Goal: Task Accomplishment & Management: Manage account settings

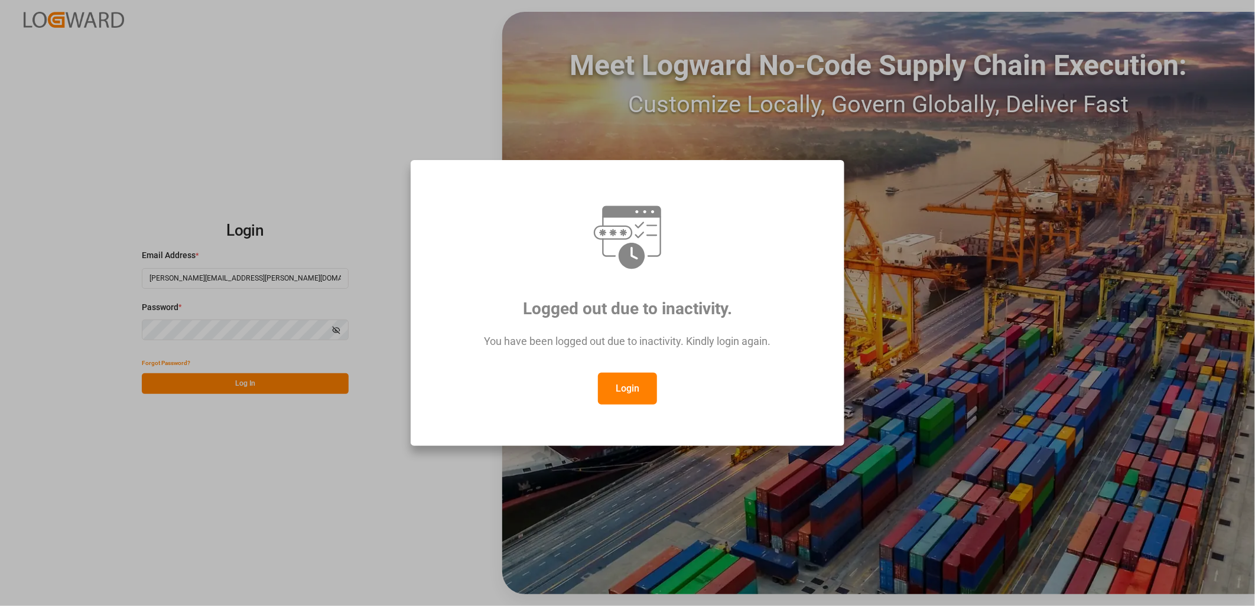
click at [640, 387] on button "Login" at bounding box center [627, 389] width 59 height 32
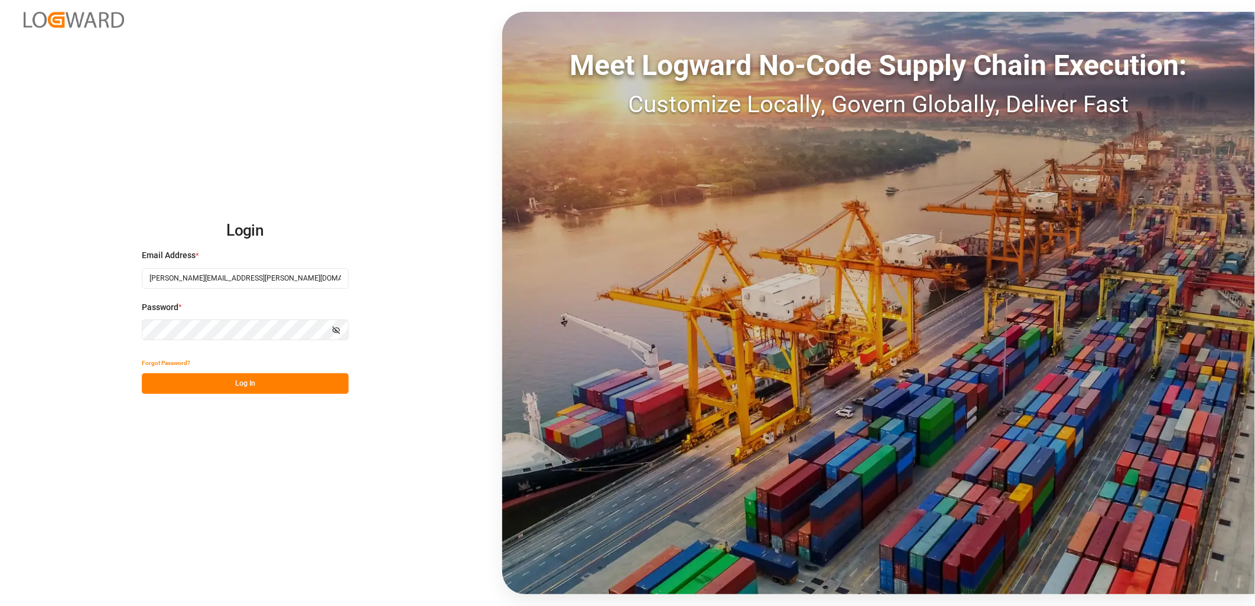
click at [252, 383] on button "Log In" at bounding box center [245, 383] width 207 height 21
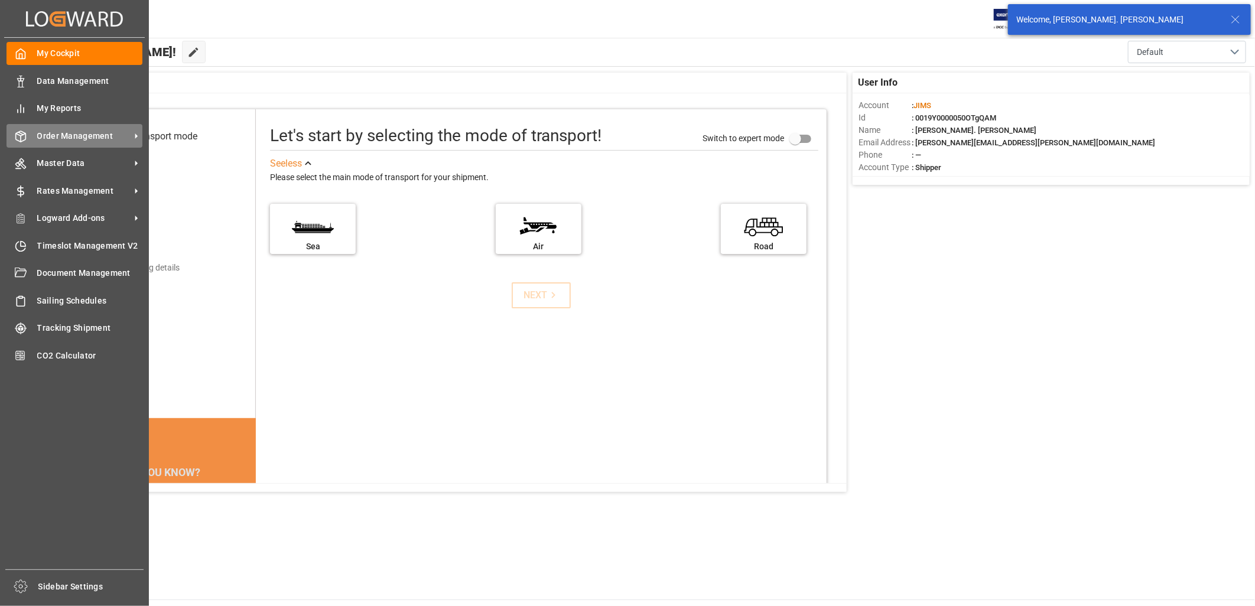
click at [73, 132] on span "Order Management" at bounding box center [83, 136] width 93 height 12
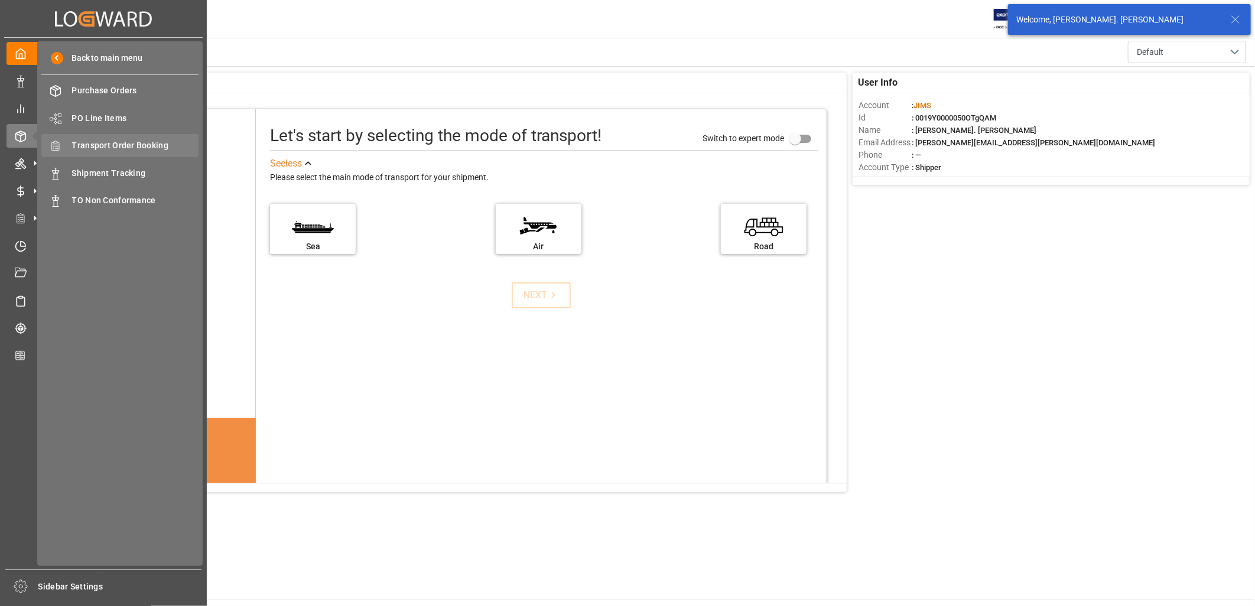
click at [131, 148] on span "Transport Order Booking" at bounding box center [135, 145] width 127 height 12
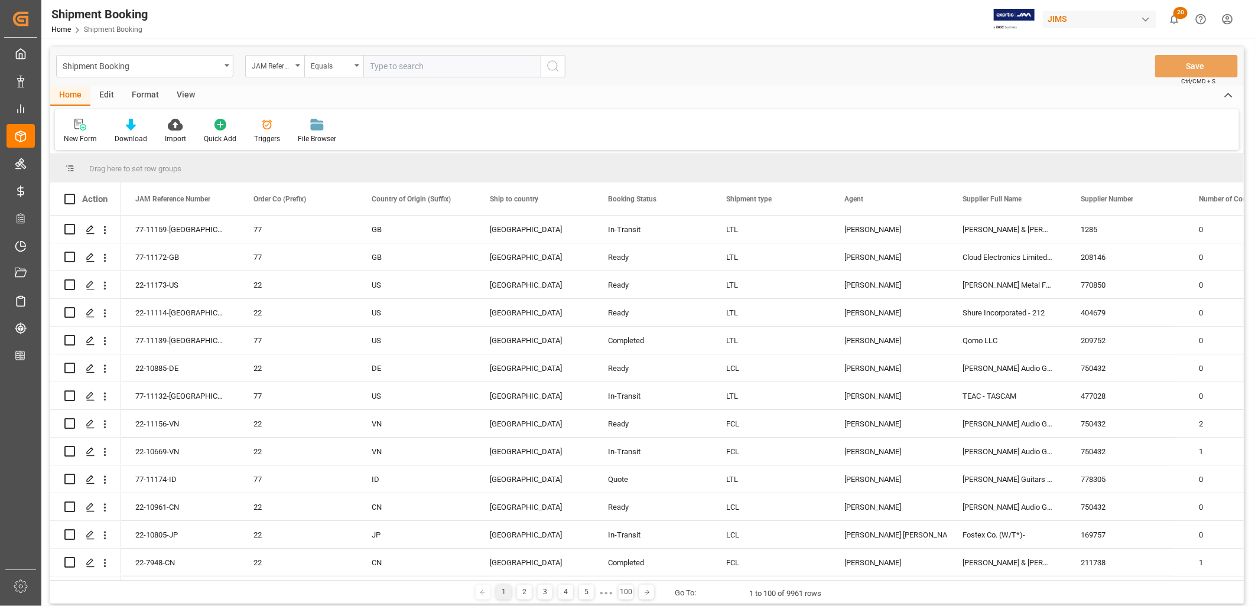
click at [375, 65] on input "text" at bounding box center [451, 66] width 177 height 22
type input "22-9504-CN"
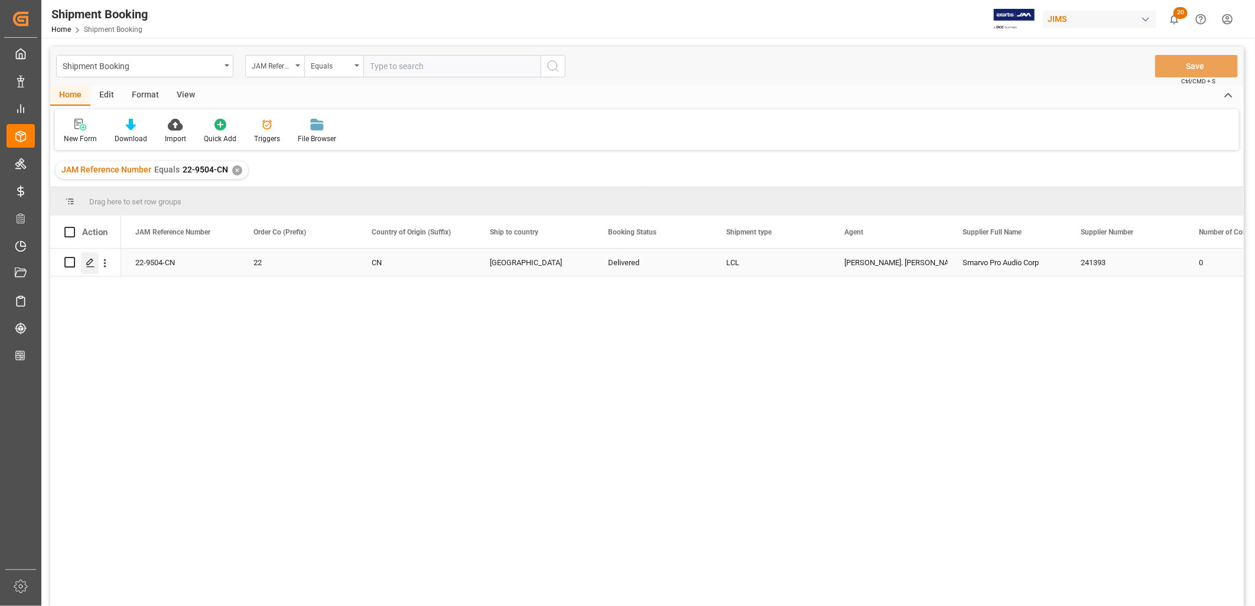
click at [93, 263] on icon "Press SPACE to select this row." at bounding box center [90, 262] width 9 height 9
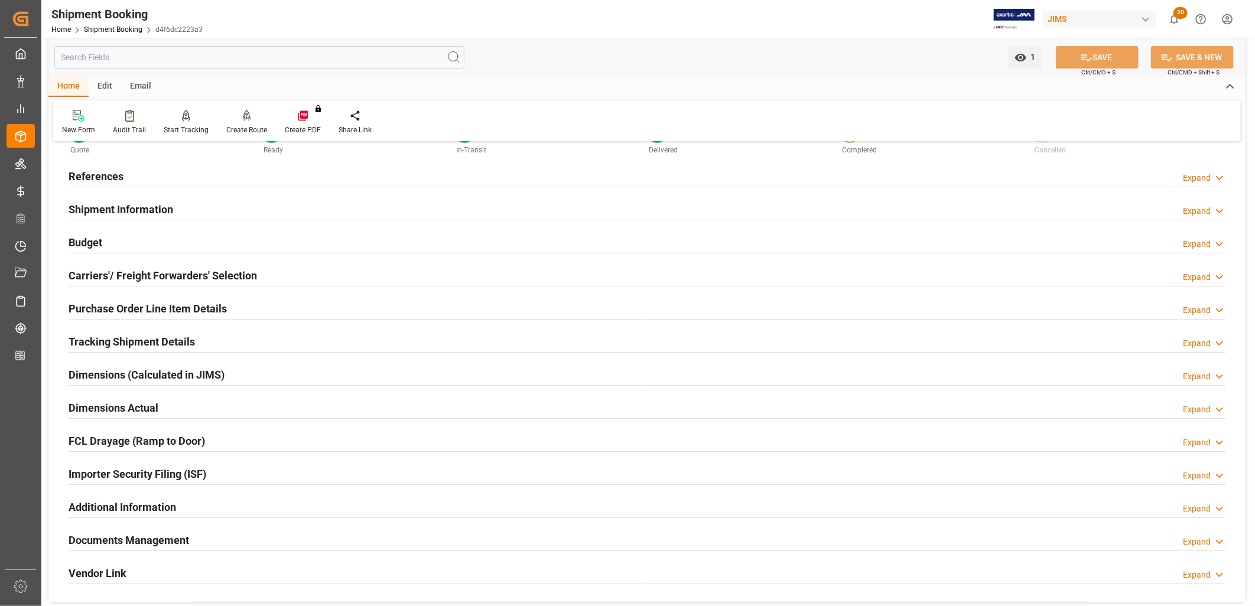
scroll to position [131, 0]
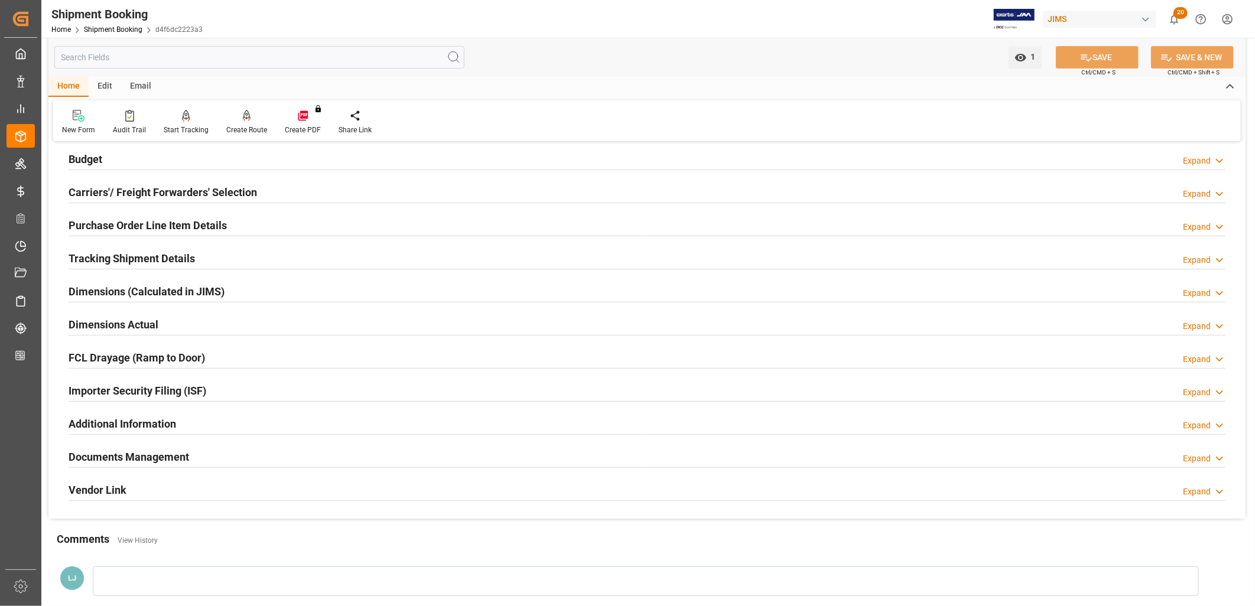
click at [167, 452] on h2 "Documents Management" at bounding box center [129, 457] width 121 height 16
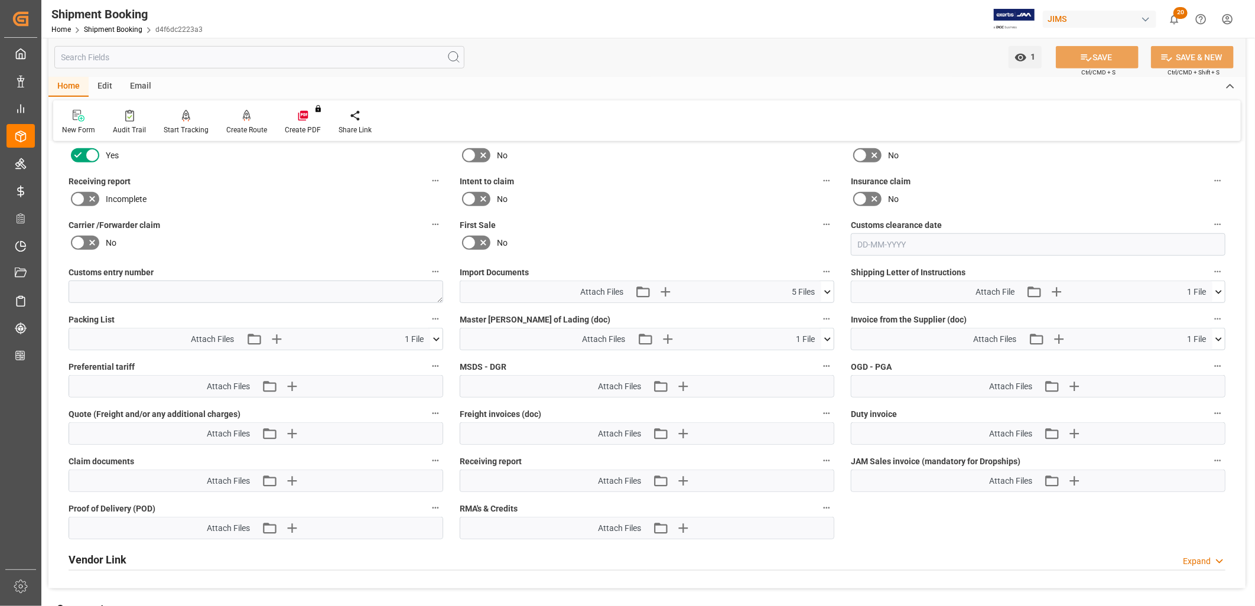
scroll to position [525, 0]
click at [826, 287] on icon at bounding box center [827, 291] width 12 height 12
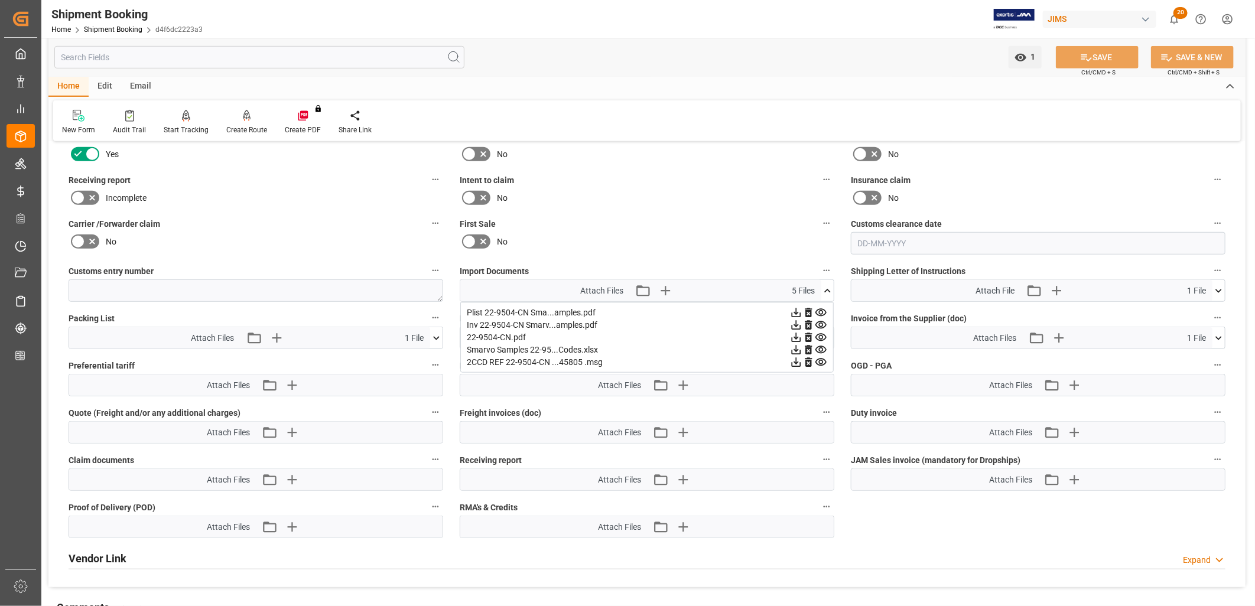
click at [519, 320] on div "Inv 22-9504-CN Smarv...amples.pdf" at bounding box center [647, 325] width 360 height 12
click at [822, 320] on icon at bounding box center [821, 325] width 12 height 12
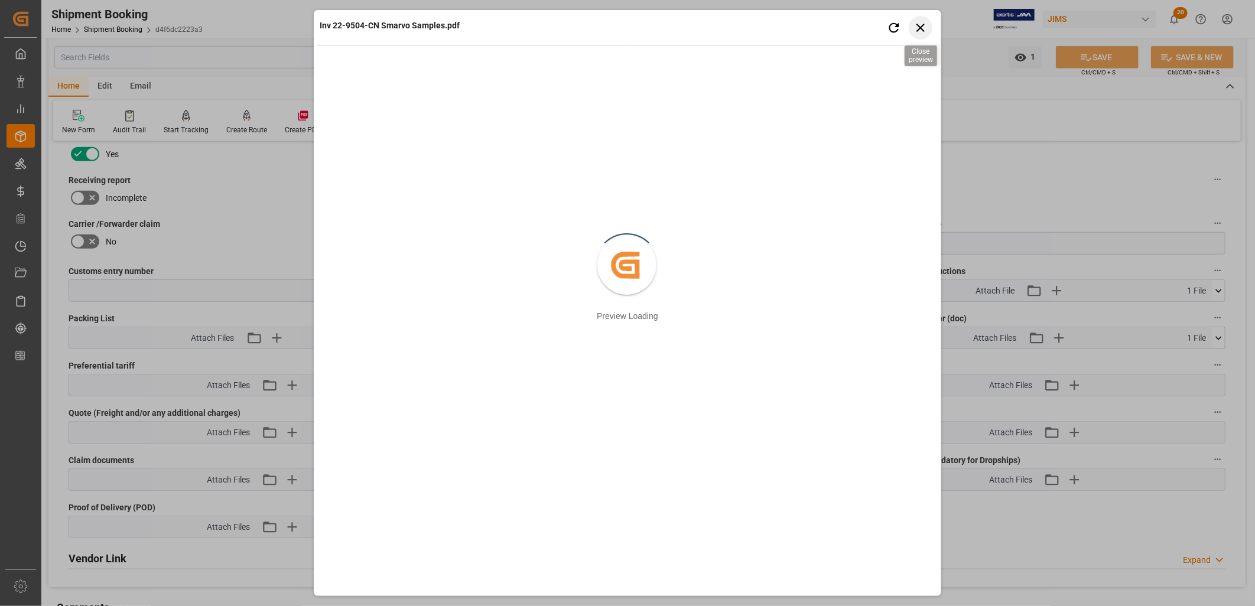
click at [922, 22] on icon "button" at bounding box center [920, 27] width 15 height 15
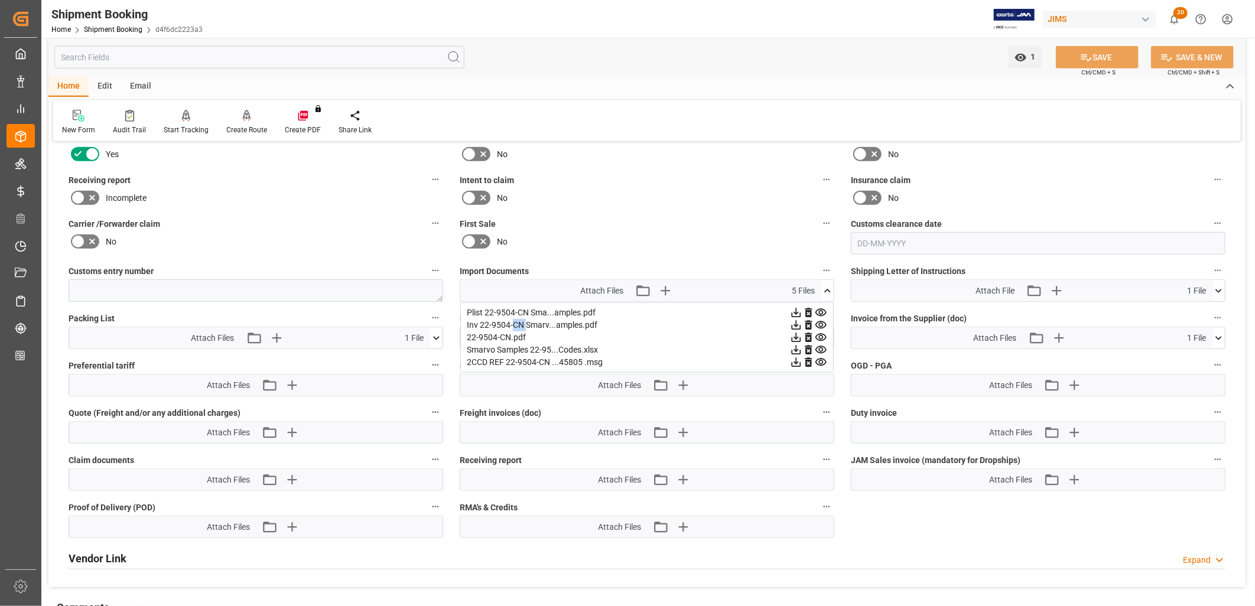
click at [829, 286] on icon at bounding box center [827, 291] width 12 height 12
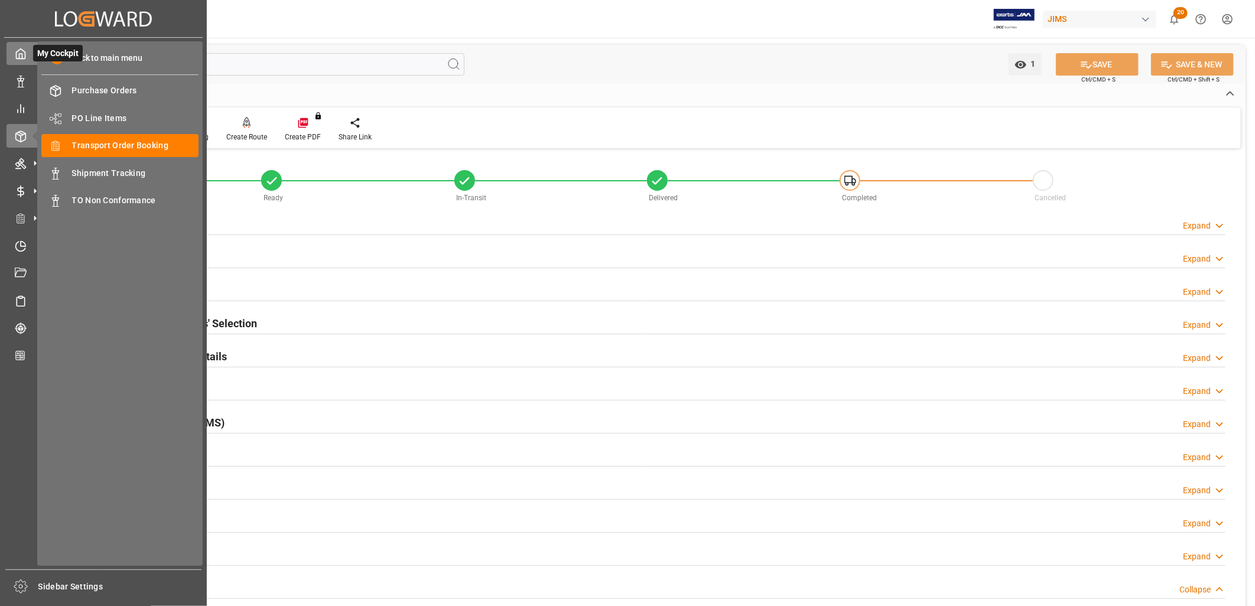
click at [22, 54] on icon at bounding box center [21, 54] width 12 height 12
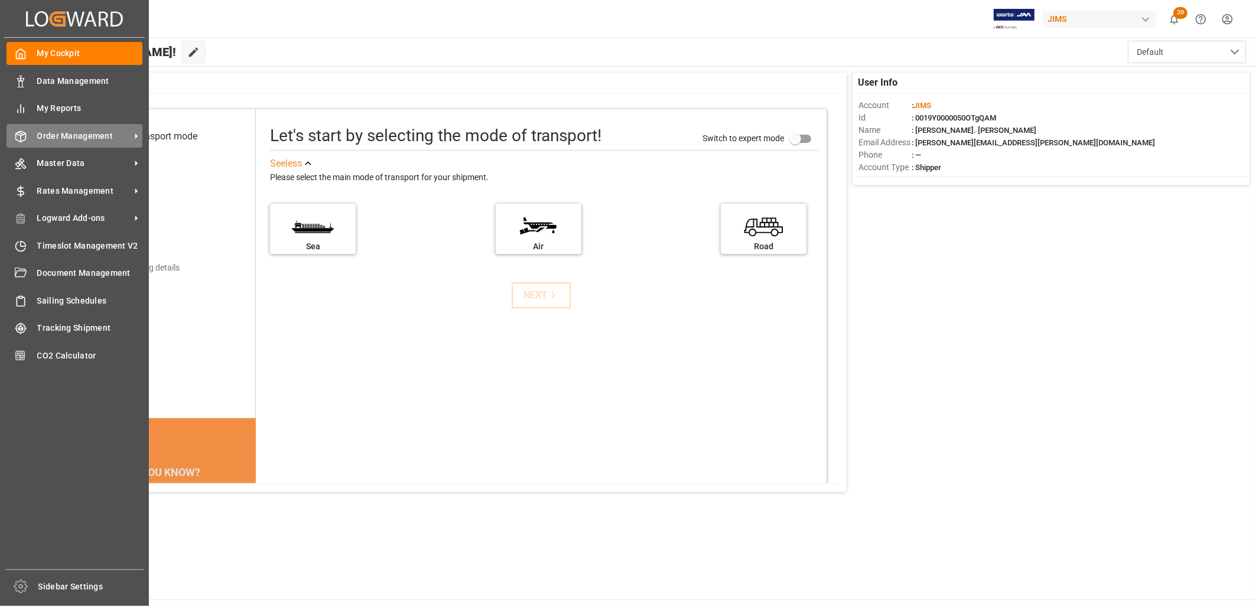
click at [97, 137] on span "Order Management" at bounding box center [83, 136] width 93 height 12
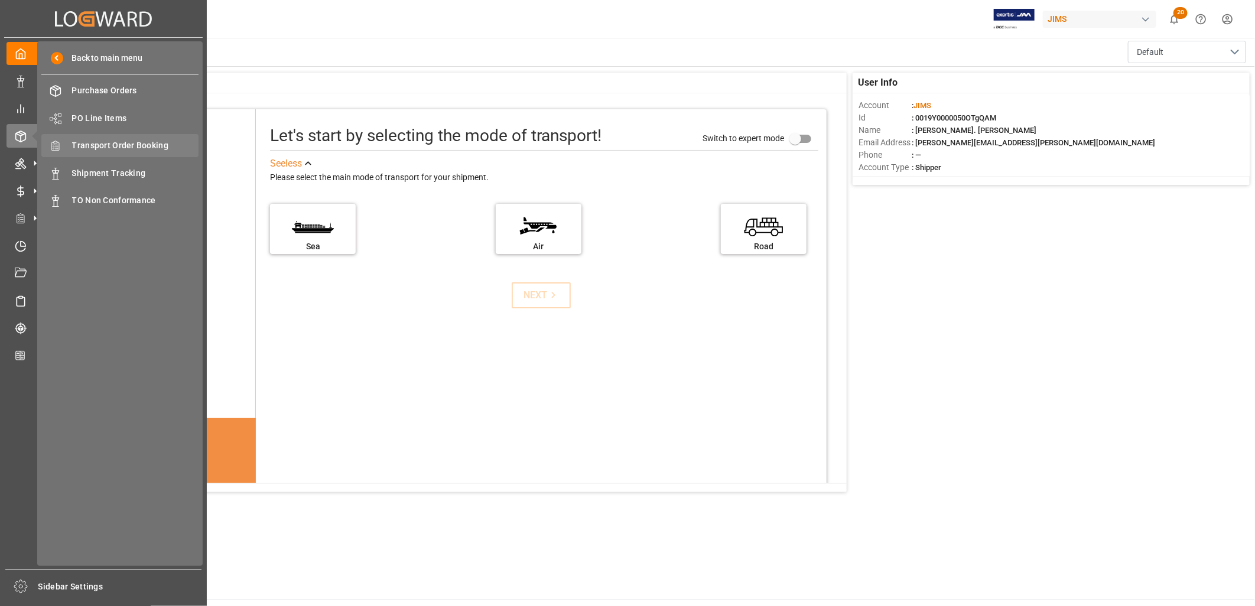
click at [147, 143] on span "Transport Order Booking" at bounding box center [135, 145] width 127 height 12
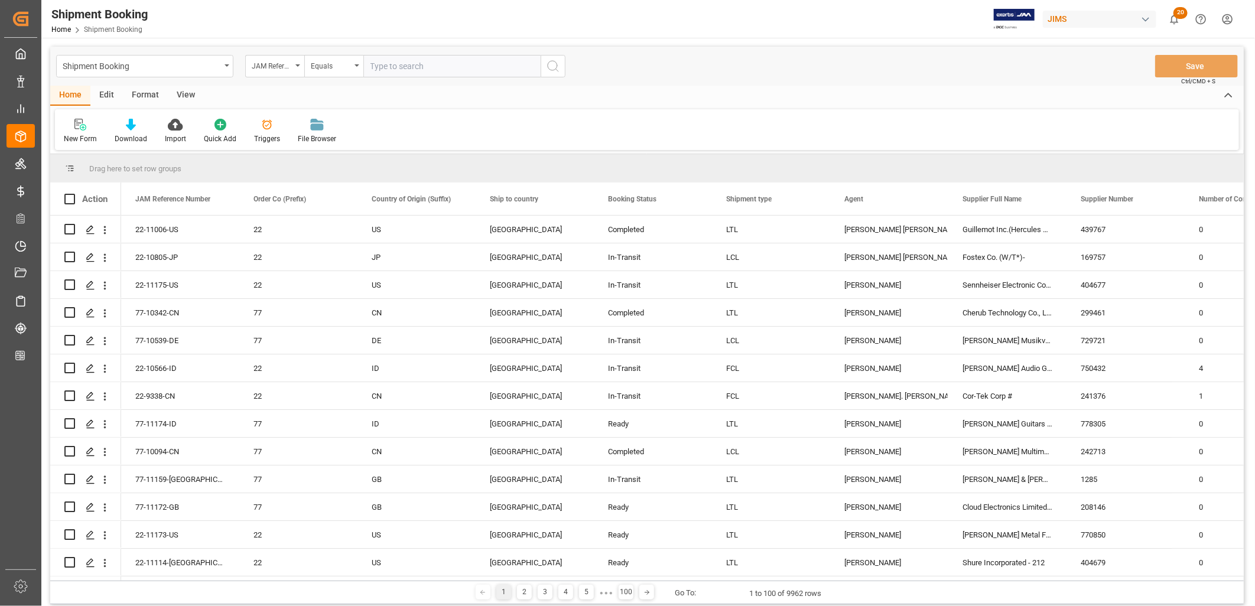
click at [382, 65] on input "text" at bounding box center [451, 66] width 177 height 22
type input "22-9338-CN"
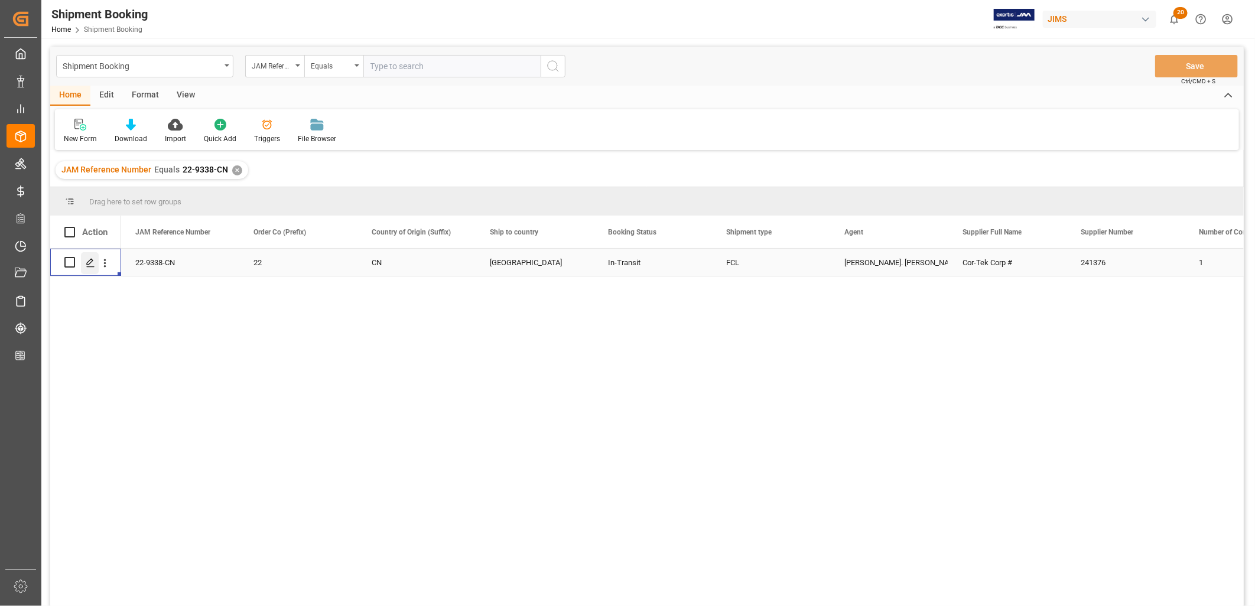
click at [89, 263] on polygon "Press SPACE to select this row." at bounding box center [90, 262] width 6 height 6
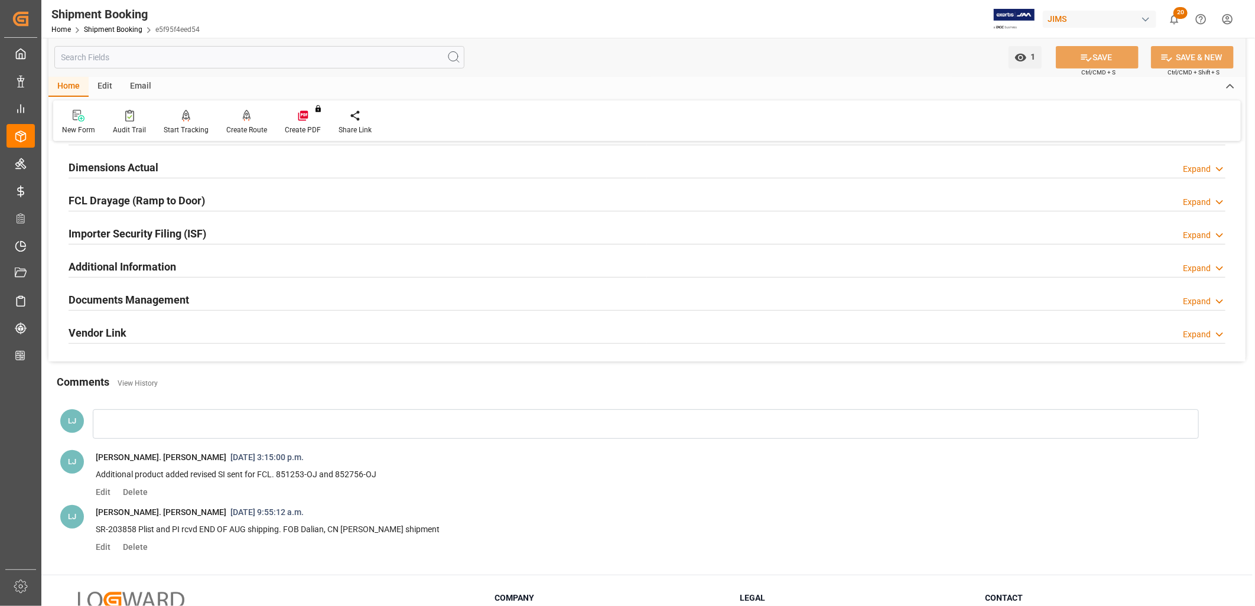
scroll to position [391, 0]
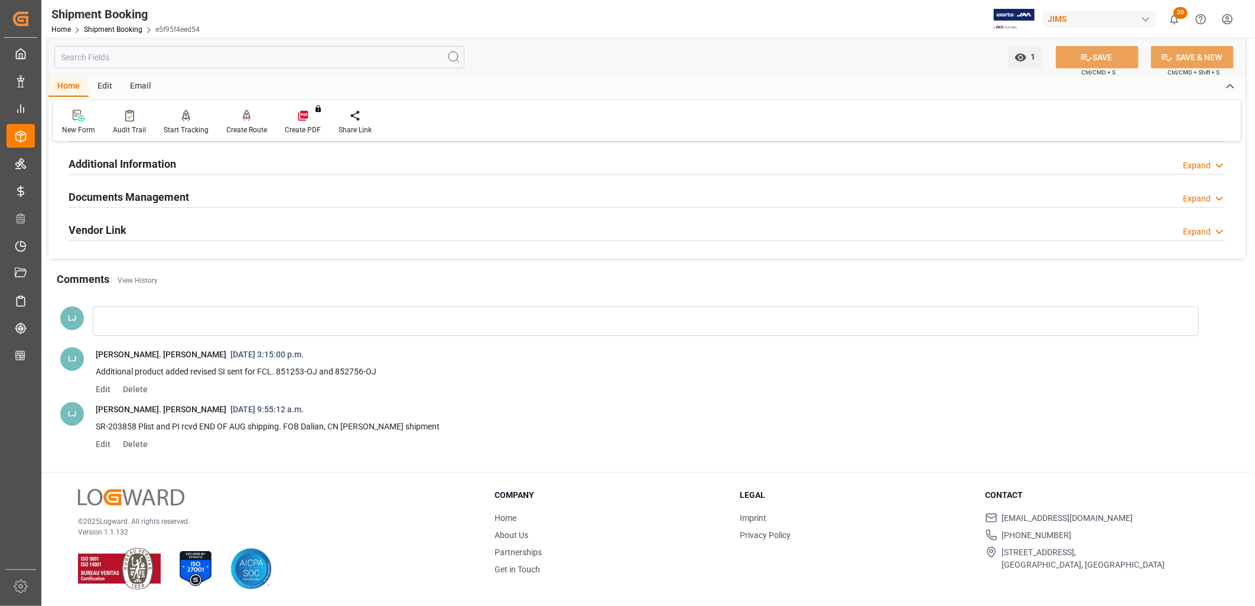
click at [177, 191] on h2 "Documents Management" at bounding box center [129, 197] width 121 height 16
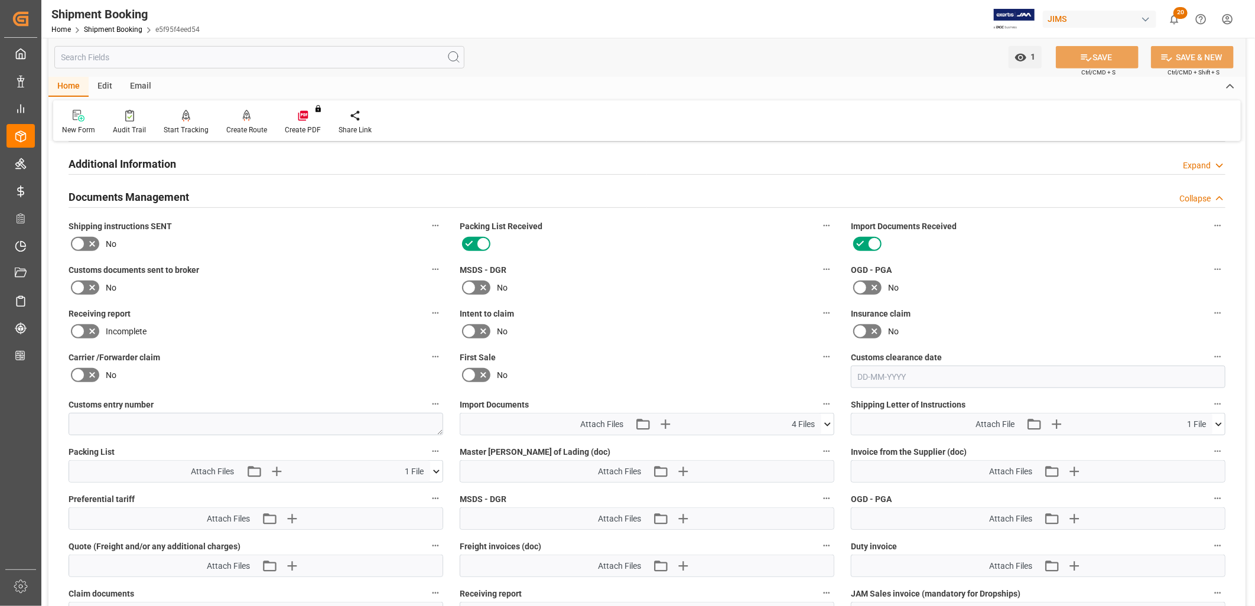
click at [828, 418] on icon at bounding box center [827, 424] width 12 height 12
click at [665, 420] on icon "button" at bounding box center [665, 424] width 19 height 19
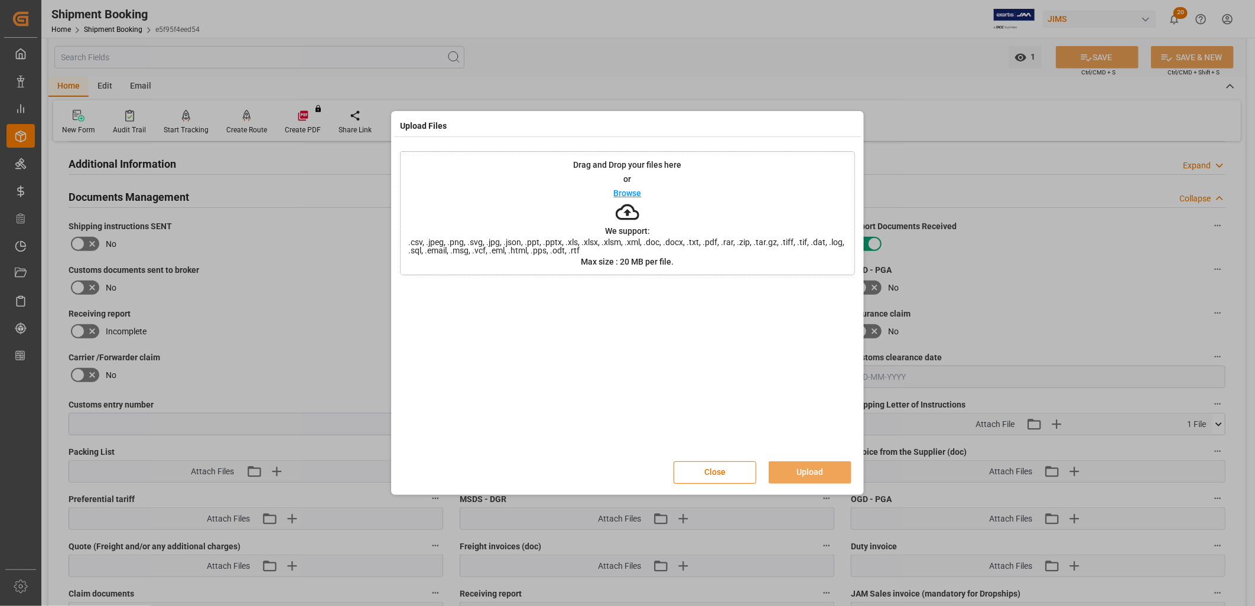
click at [626, 191] on p "Browse" at bounding box center [628, 193] width 28 height 8
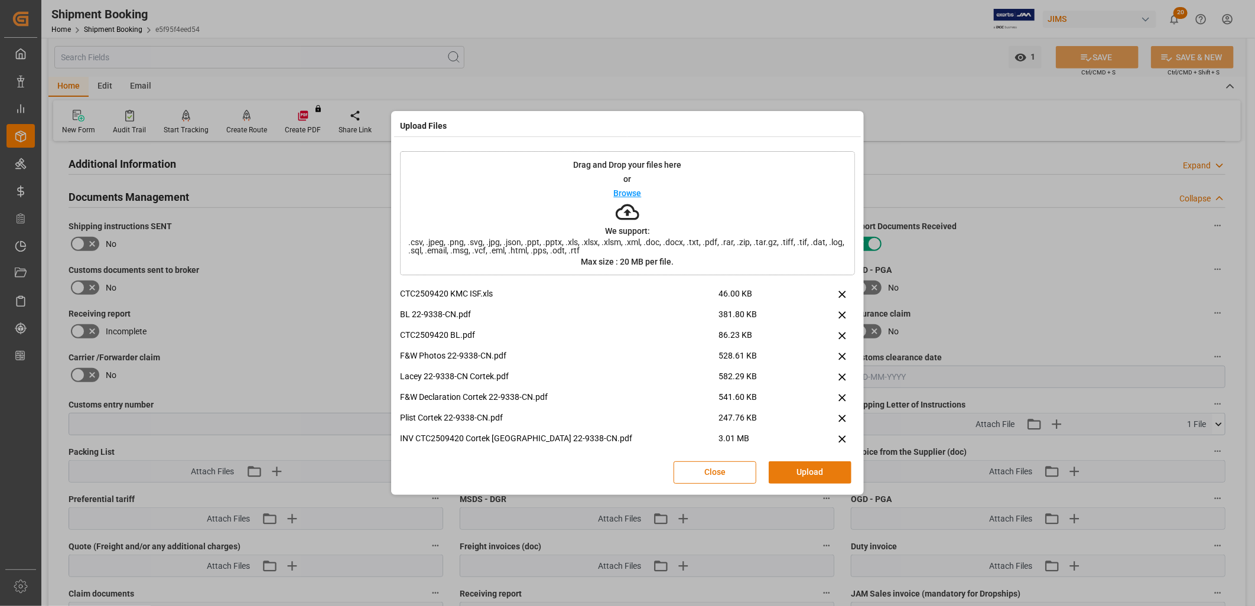
click at [835, 469] on button "Upload" at bounding box center [810, 472] width 83 height 22
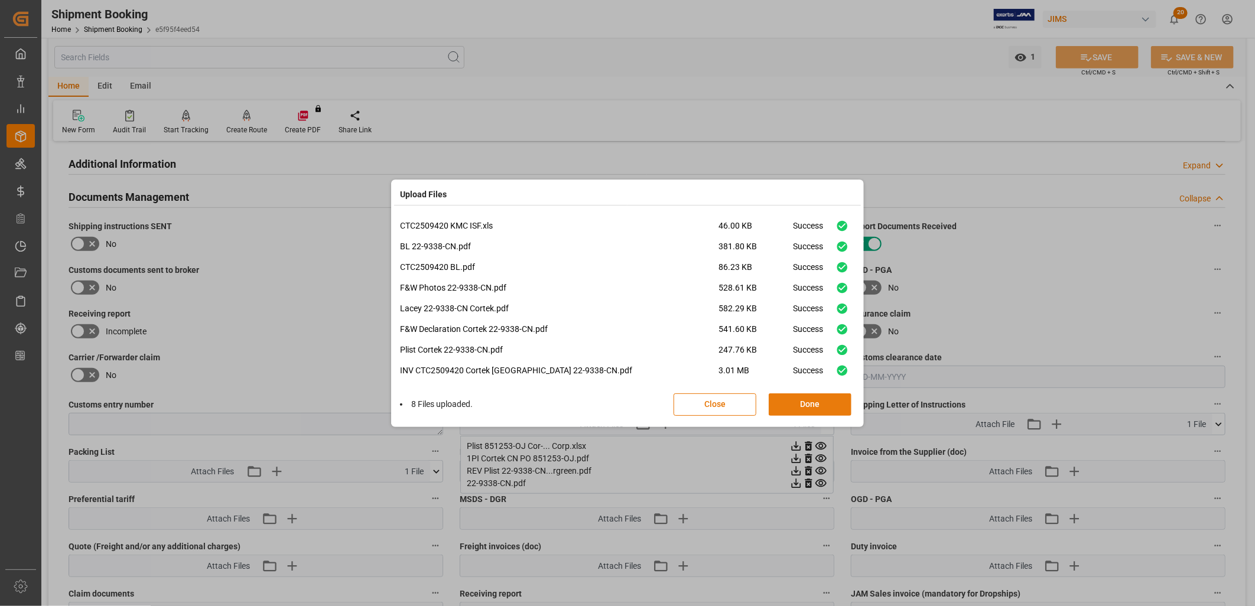
click at [818, 403] on button "Done" at bounding box center [810, 404] width 83 height 22
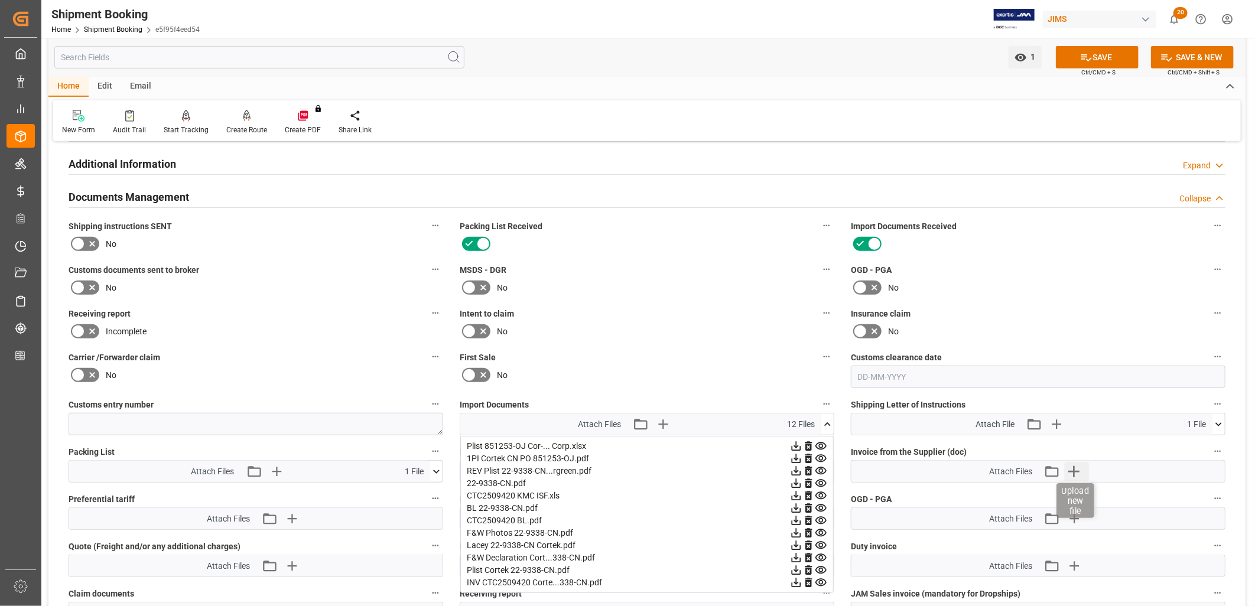
click at [1073, 466] on icon "button" at bounding box center [1073, 471] width 11 height 11
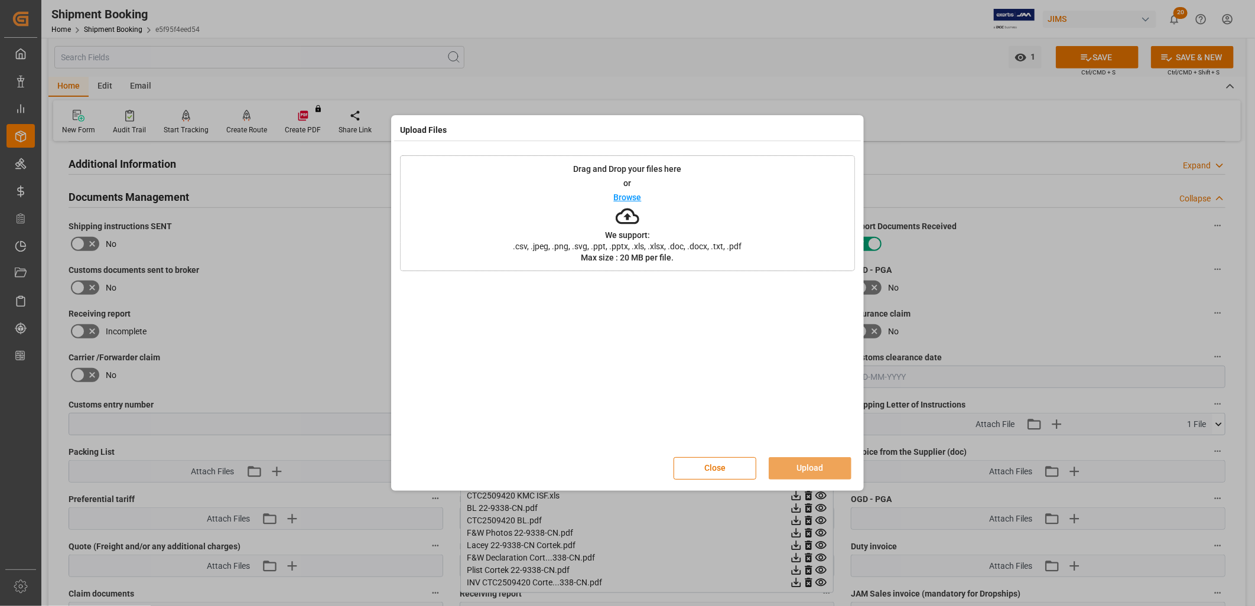
click at [627, 193] on p "Browse" at bounding box center [628, 197] width 28 height 8
click at [824, 468] on button "Upload" at bounding box center [810, 468] width 83 height 22
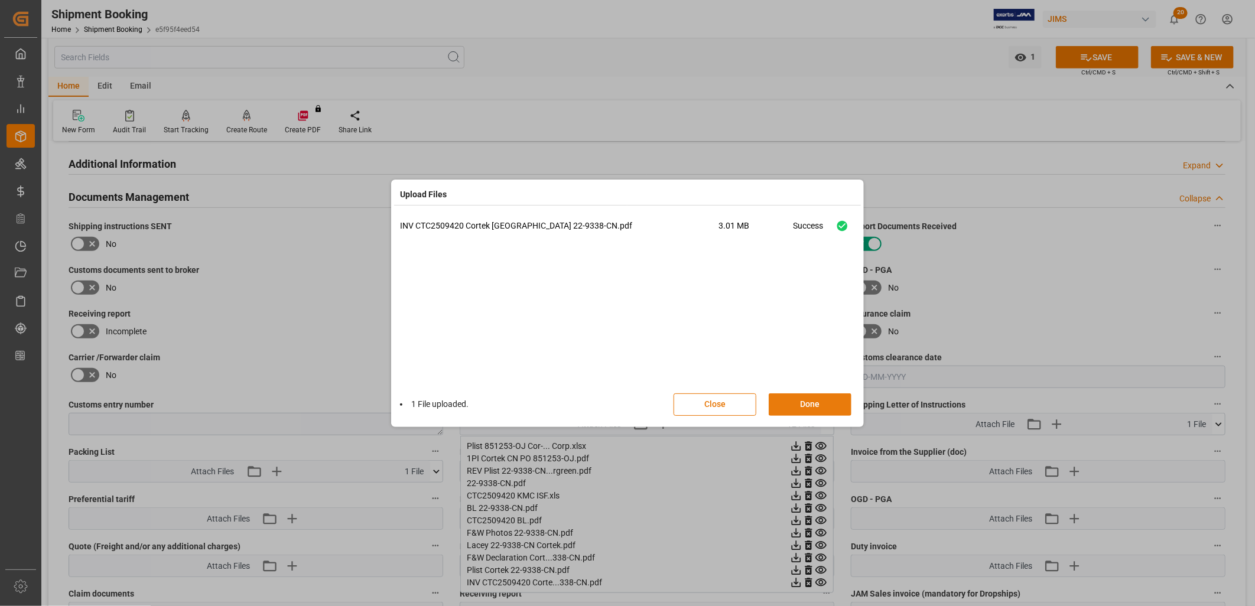
click at [825, 402] on button "Done" at bounding box center [810, 404] width 83 height 22
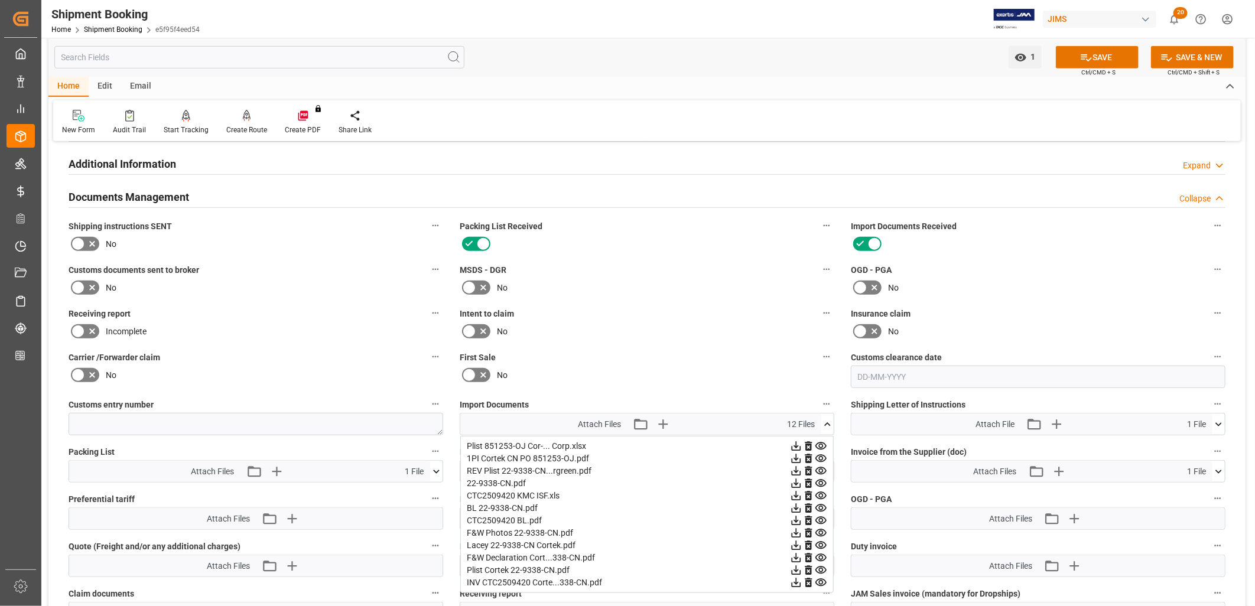
click at [435, 466] on icon at bounding box center [436, 472] width 12 height 12
click at [272, 463] on icon "button" at bounding box center [275, 471] width 19 height 19
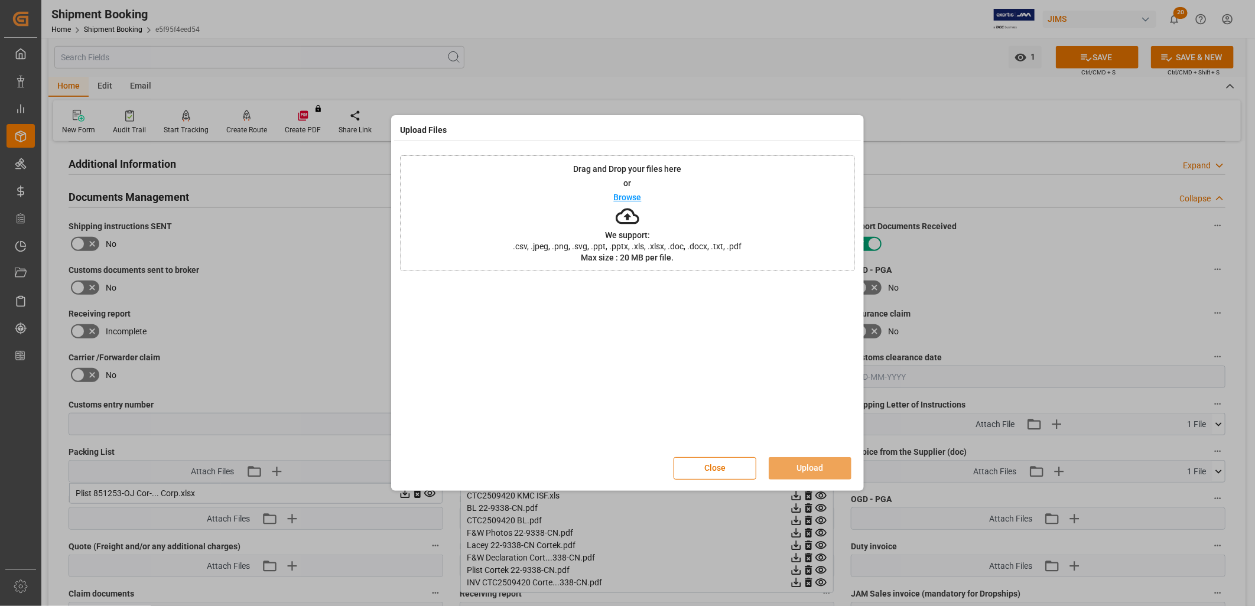
click at [614, 198] on p "Browse" at bounding box center [628, 197] width 28 height 8
click at [816, 461] on button "Upload" at bounding box center [810, 468] width 83 height 22
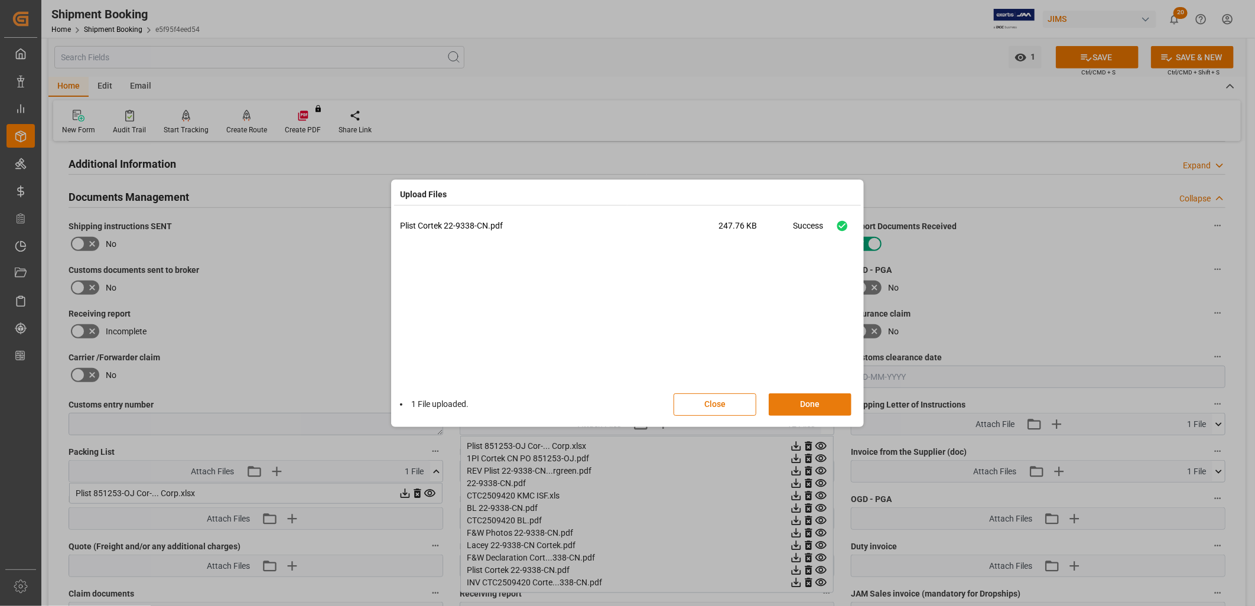
click at [819, 405] on button "Done" at bounding box center [810, 404] width 83 height 22
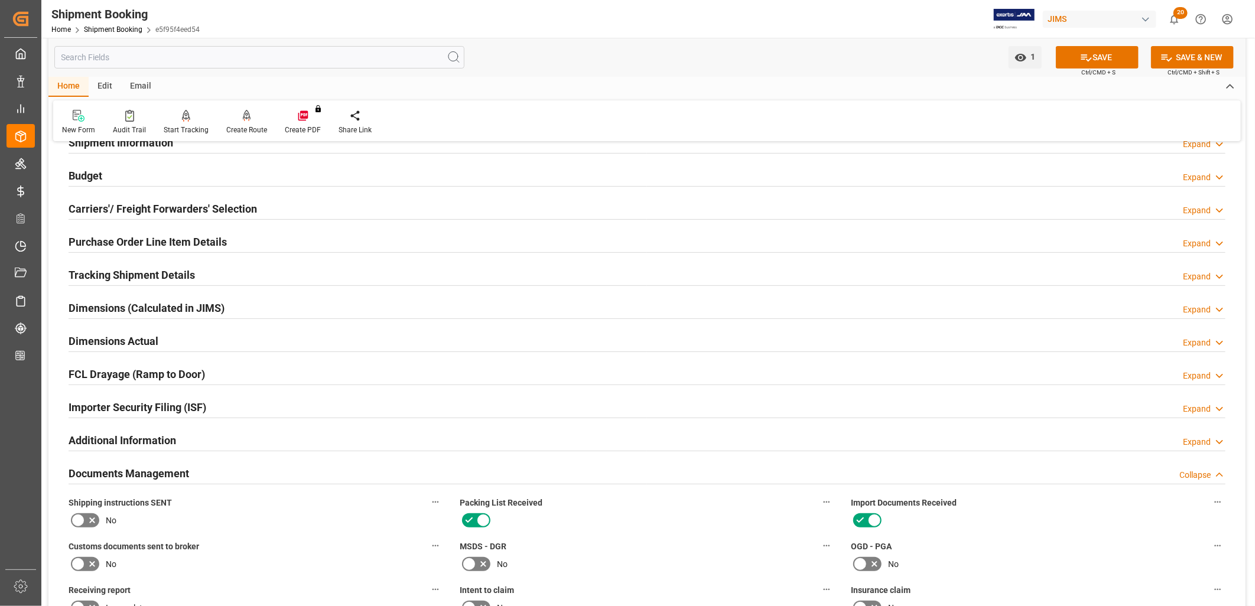
scroll to position [0, 0]
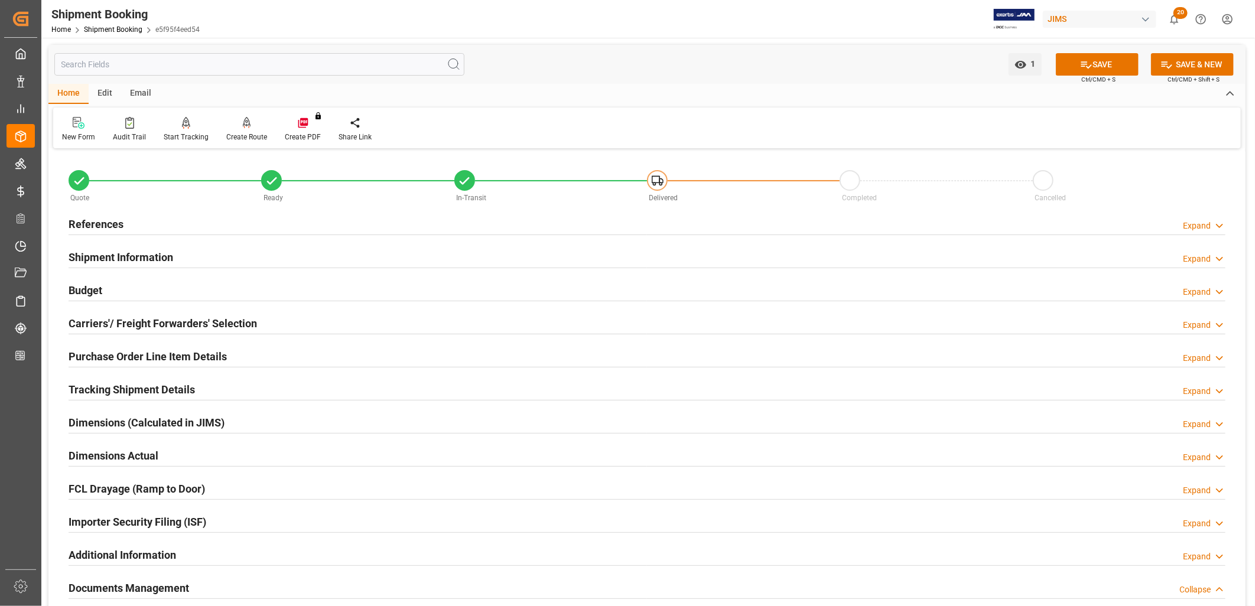
click at [102, 222] on h2 "References" at bounding box center [96, 224] width 55 height 16
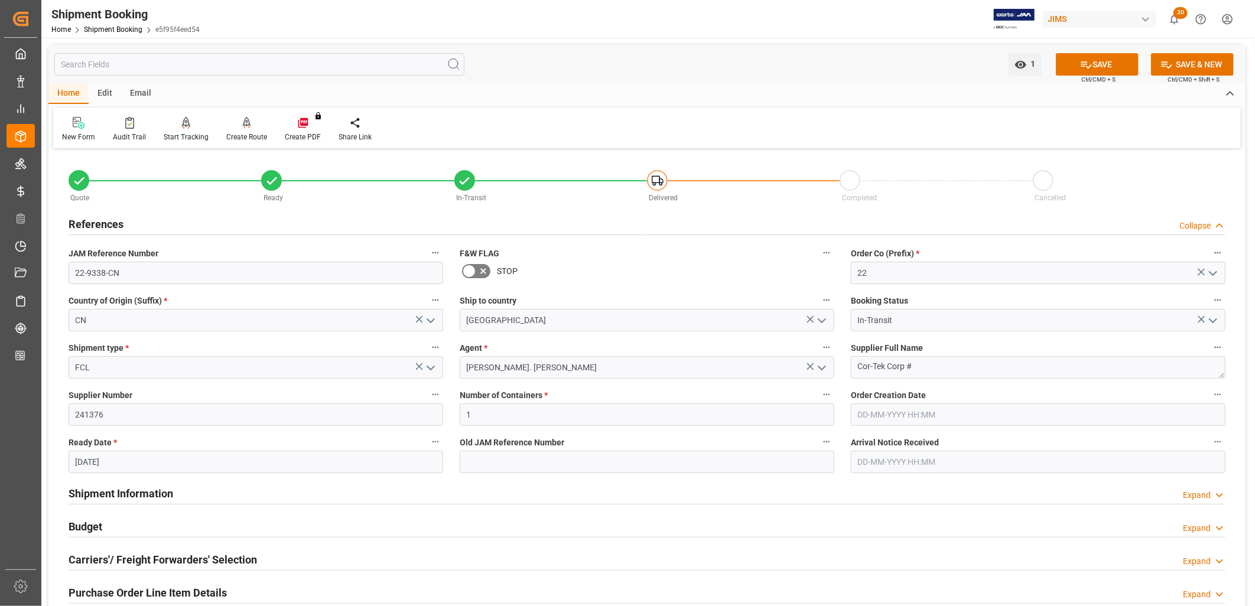
click at [468, 269] on icon at bounding box center [469, 271] width 14 height 14
click at [0, 0] on input "checkbox" at bounding box center [0, 0] width 0 height 0
click at [1121, 61] on button "SAVE" at bounding box center [1097, 64] width 83 height 22
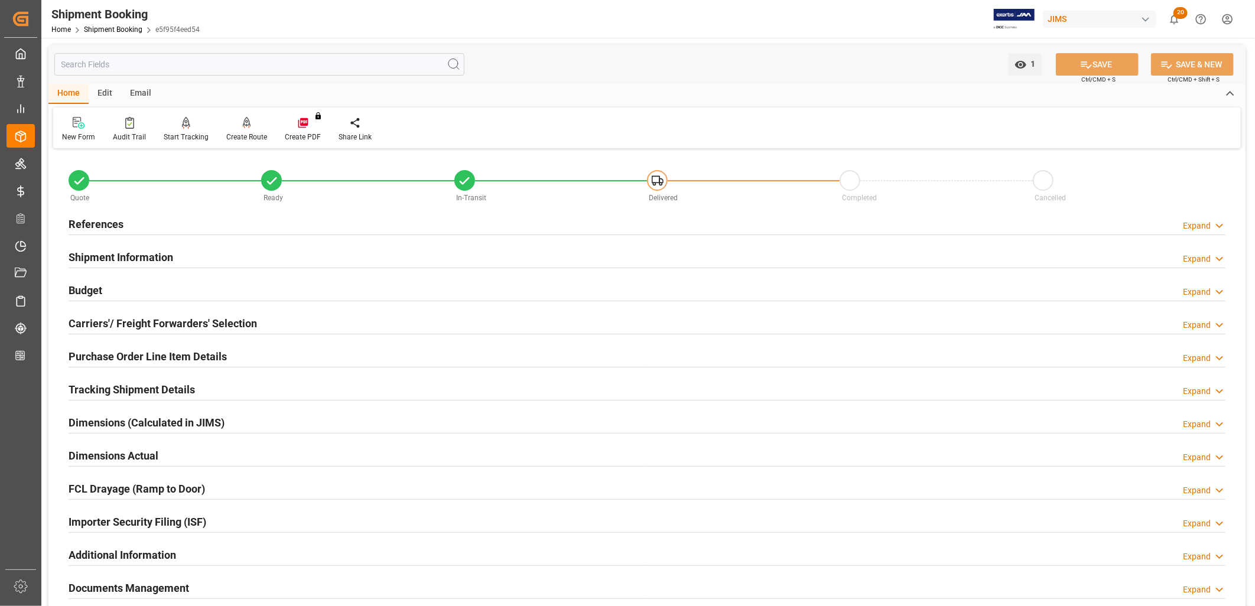
click at [126, 258] on h2 "Shipment Information" at bounding box center [121, 257] width 105 height 16
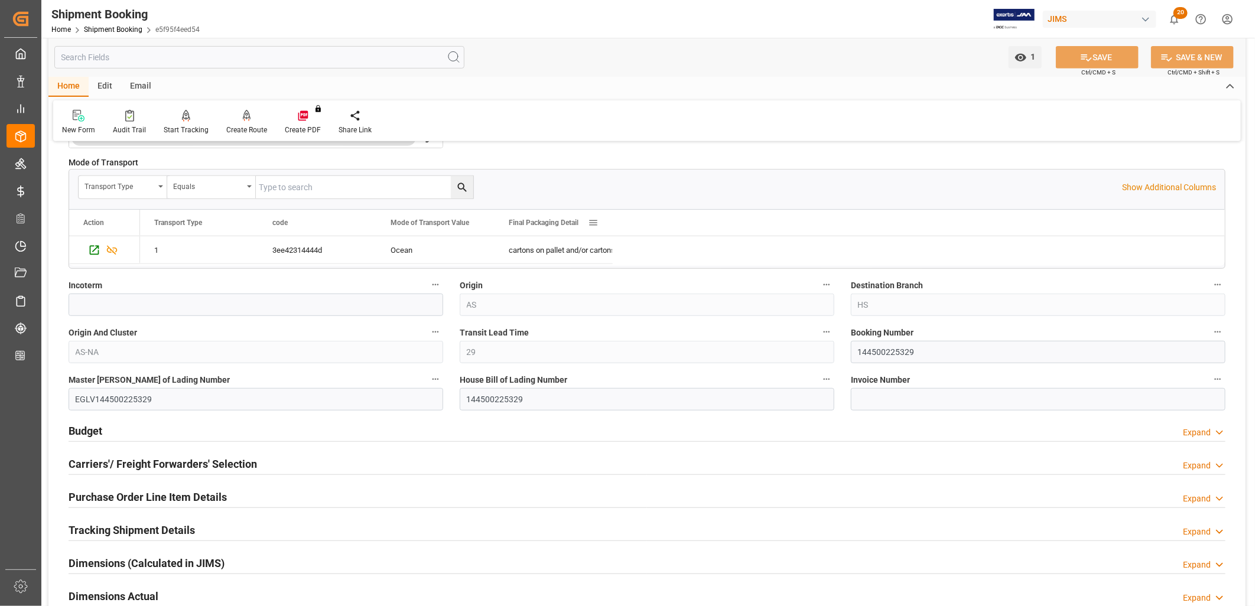
scroll to position [393, 0]
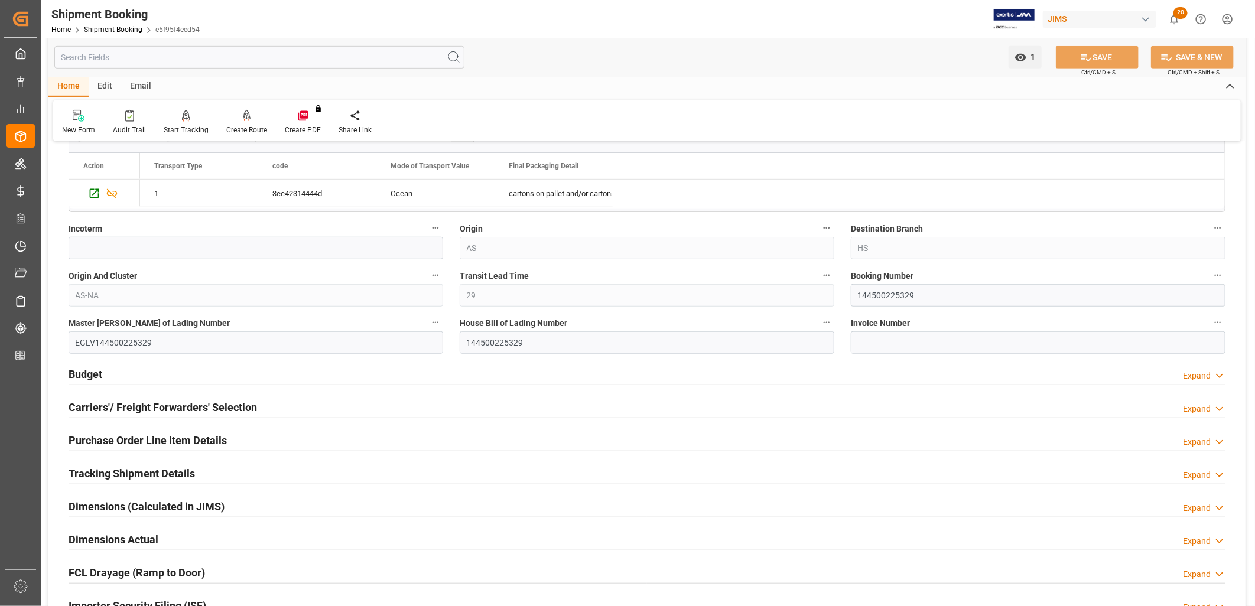
click at [84, 375] on h2 "Budget" at bounding box center [86, 374] width 34 height 16
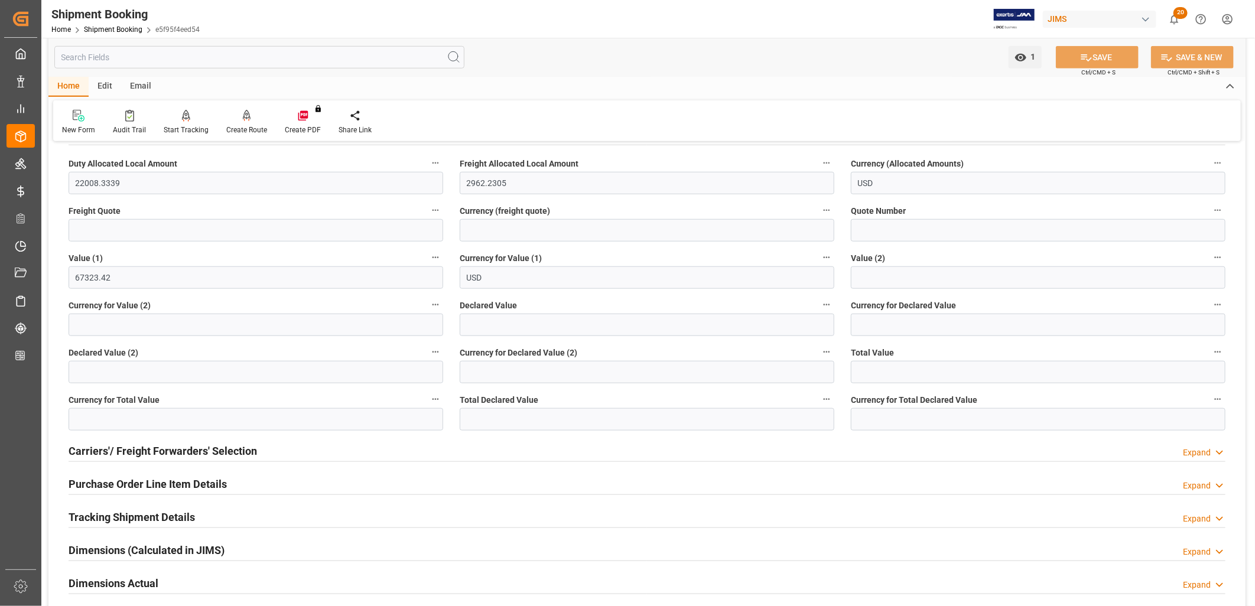
scroll to position [656, 0]
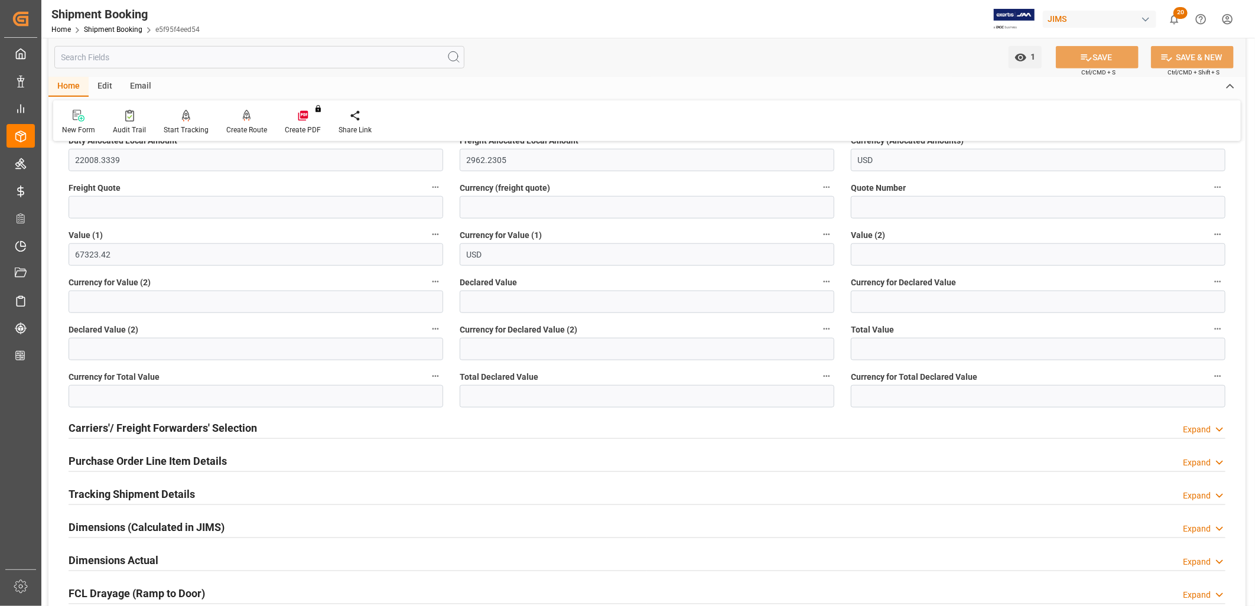
click at [184, 428] on h2 "Carriers'/ Freight Forwarders' Selection" at bounding box center [163, 428] width 188 height 16
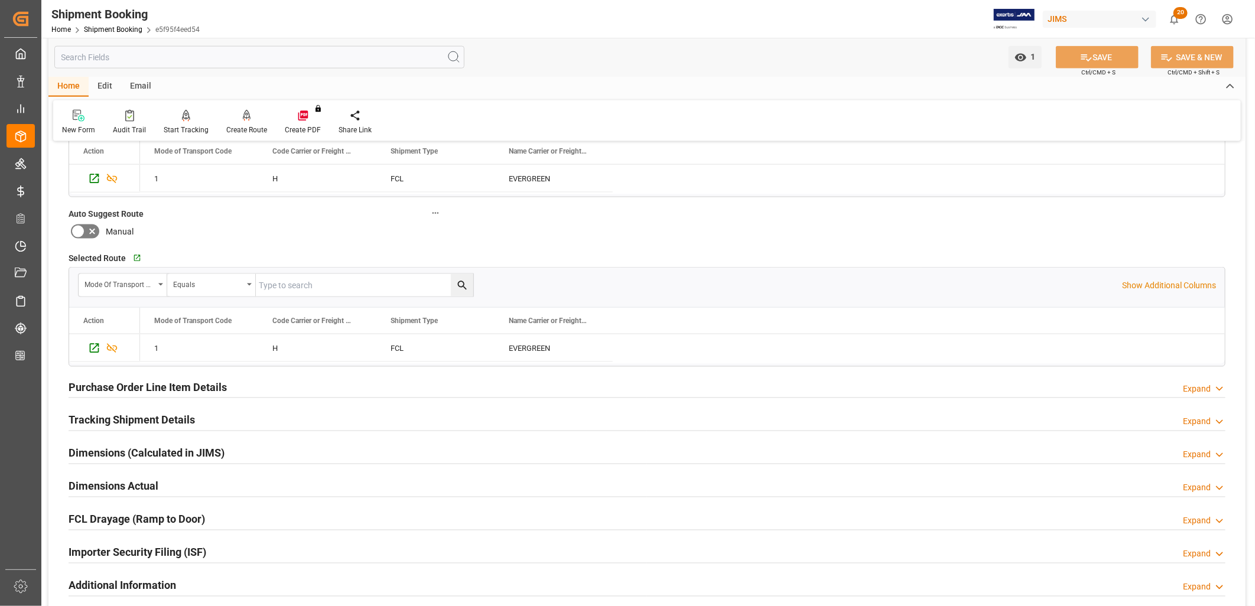
scroll to position [1050, 0]
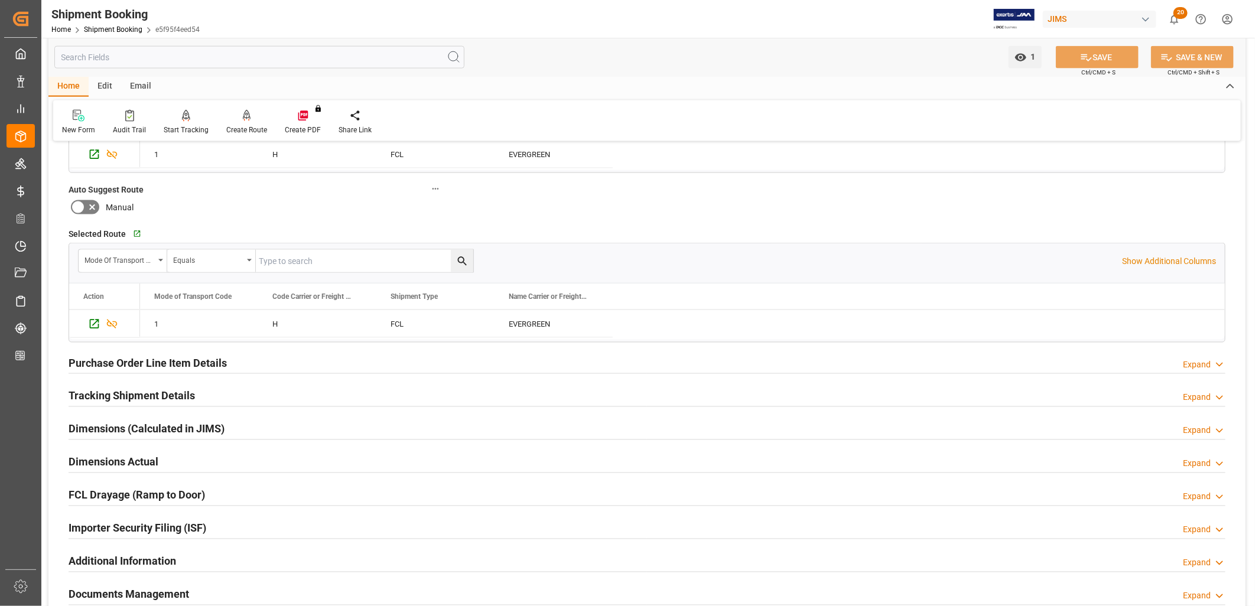
click at [158, 363] on h2 "Purchase Order Line Item Details" at bounding box center [148, 363] width 158 height 16
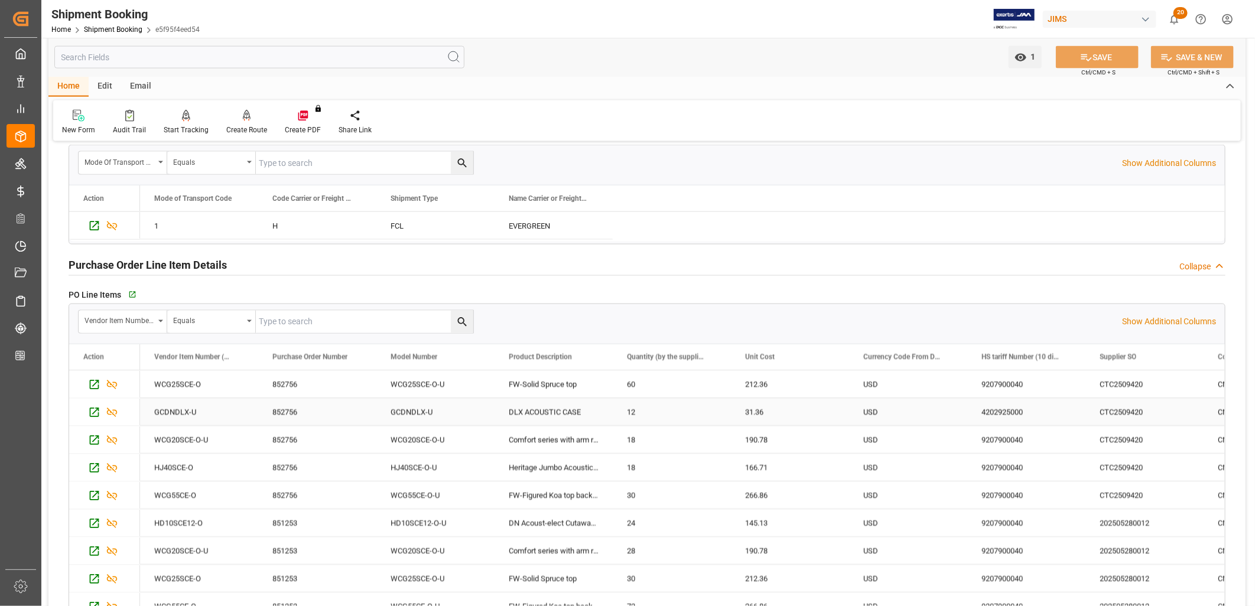
scroll to position [984, 0]
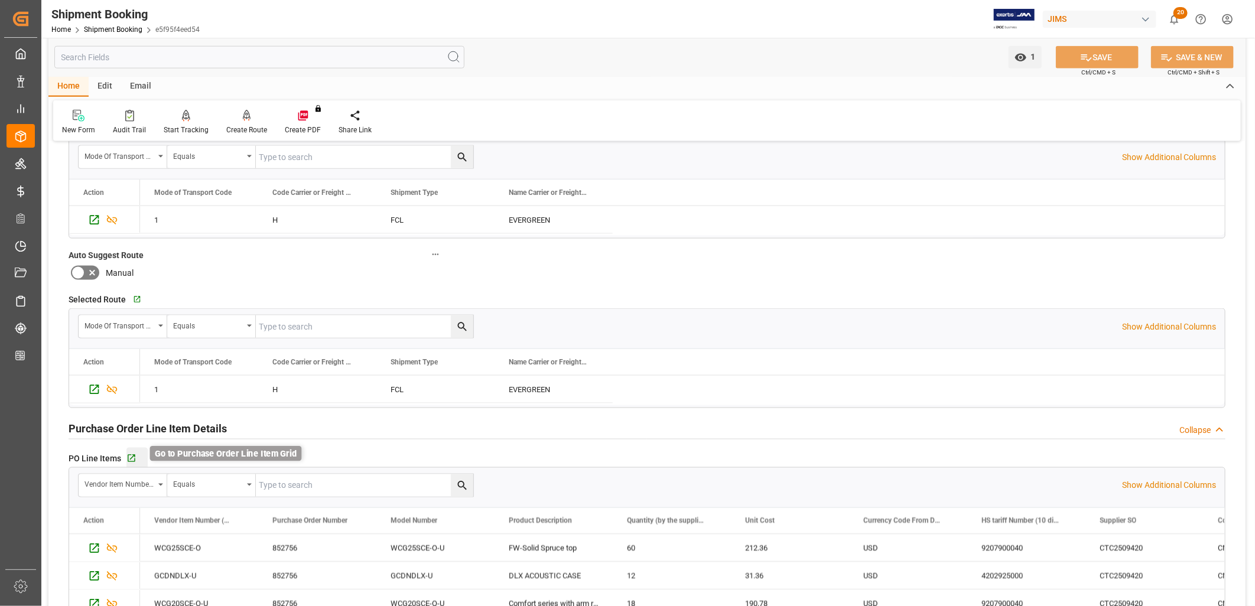
click at [132, 458] on icon "button" at bounding box center [131, 459] width 10 height 10
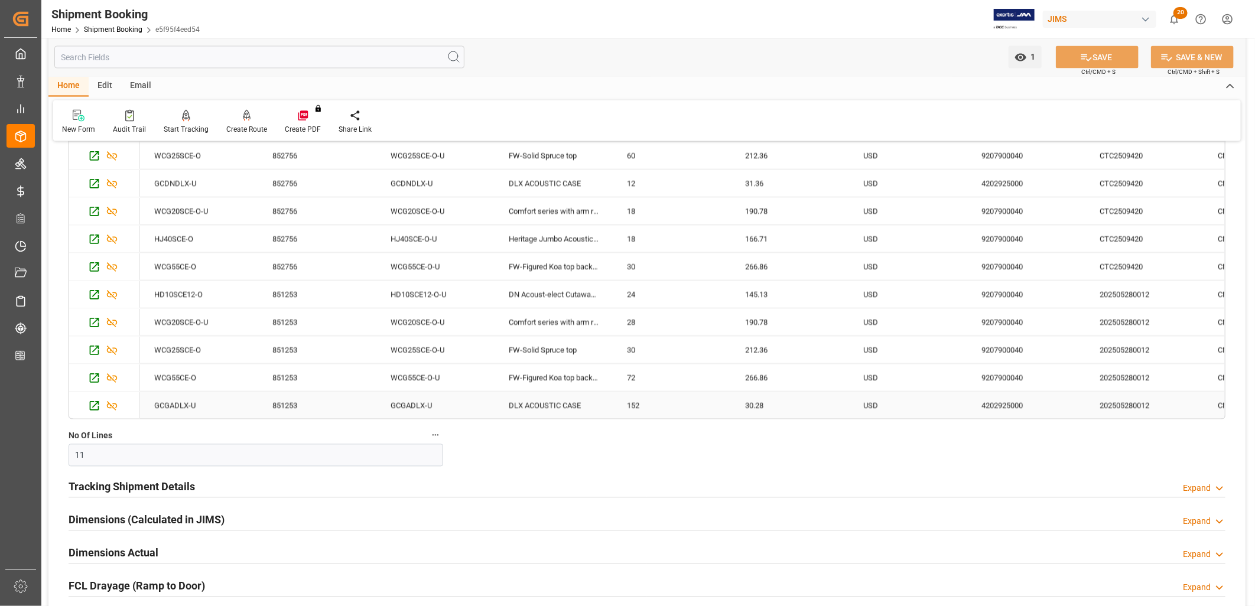
scroll to position [1378, 0]
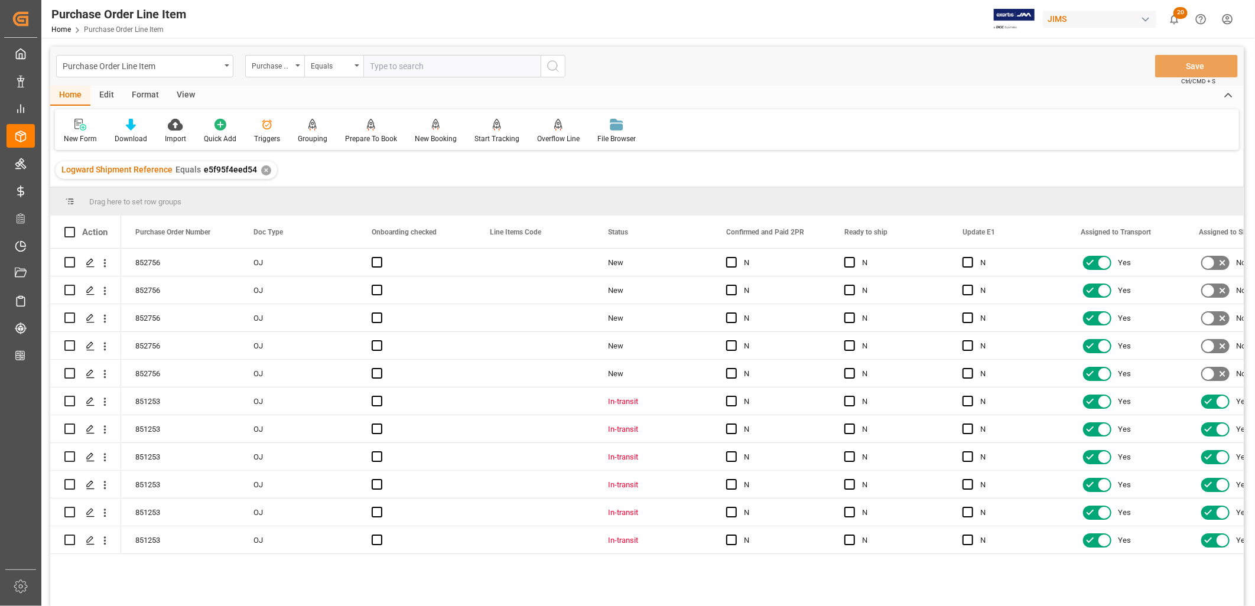
click at [183, 93] on div "View" at bounding box center [186, 96] width 36 height 20
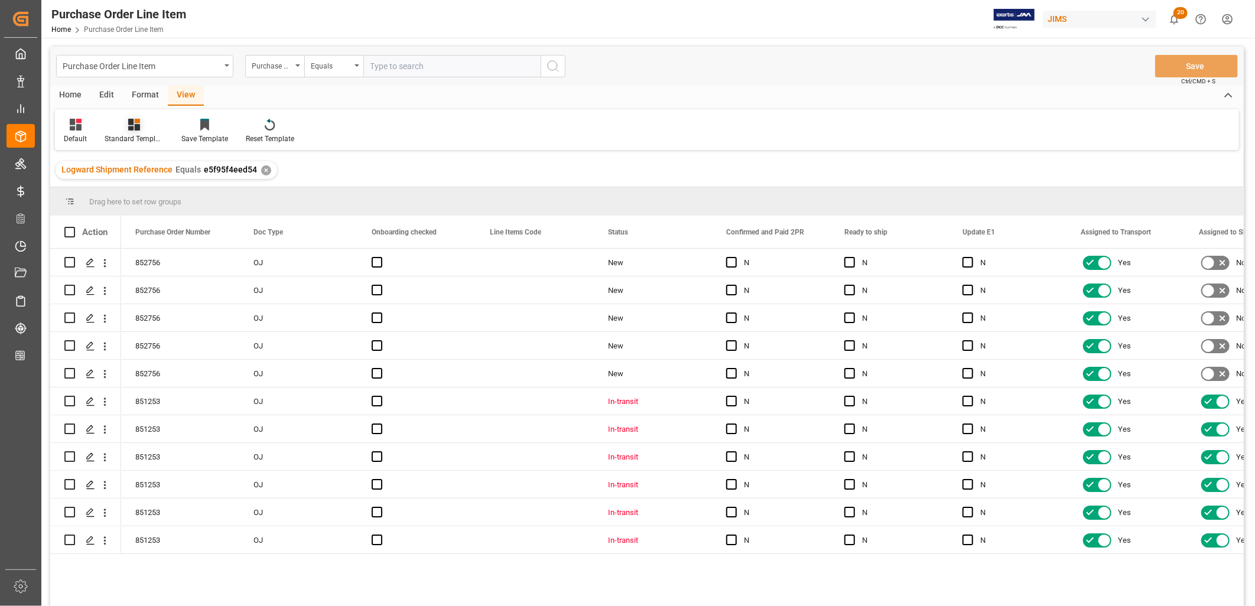
click at [138, 128] on icon at bounding box center [134, 125] width 12 height 12
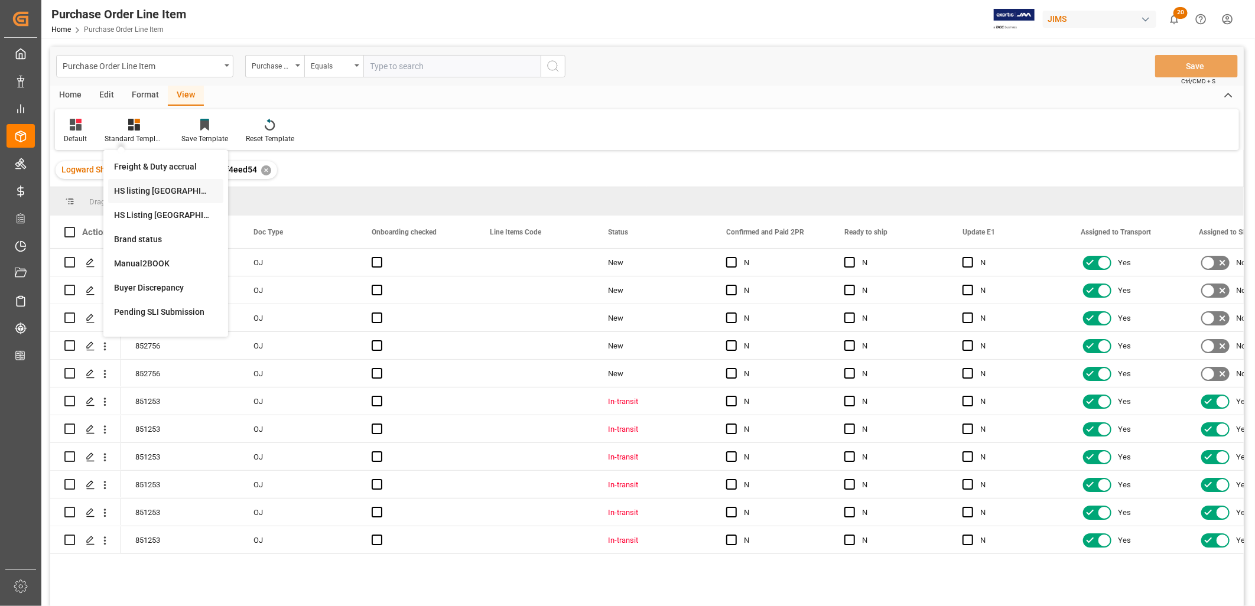
click at [152, 190] on div "HS listing USA" at bounding box center [165, 191] width 103 height 12
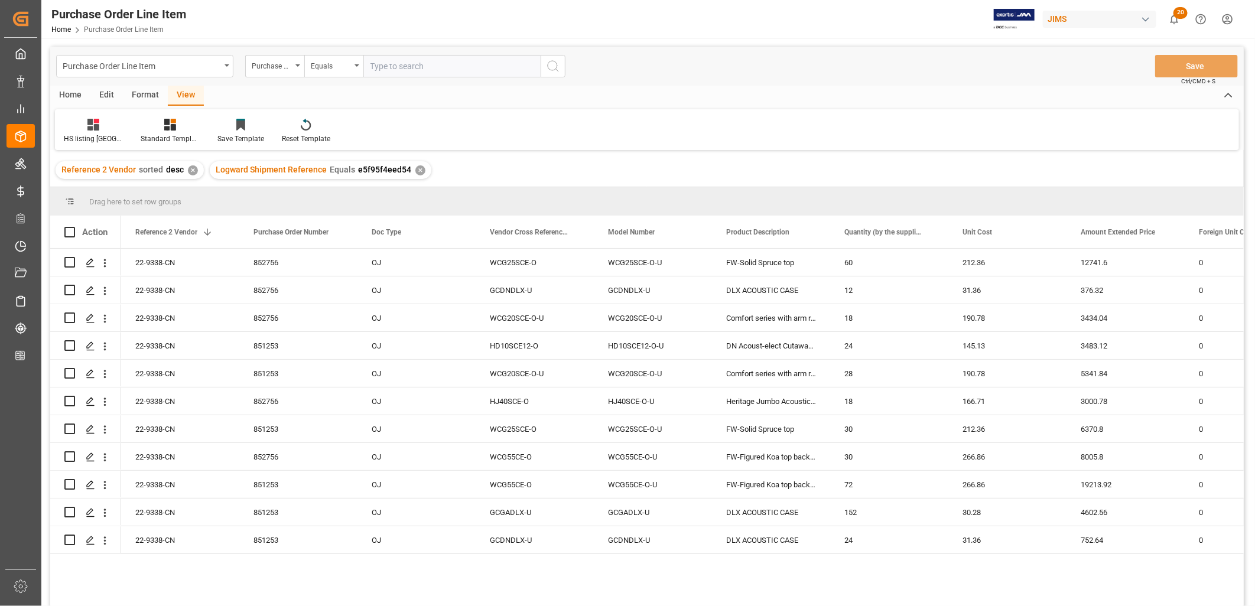
click at [60, 89] on div "Home" at bounding box center [70, 96] width 40 height 20
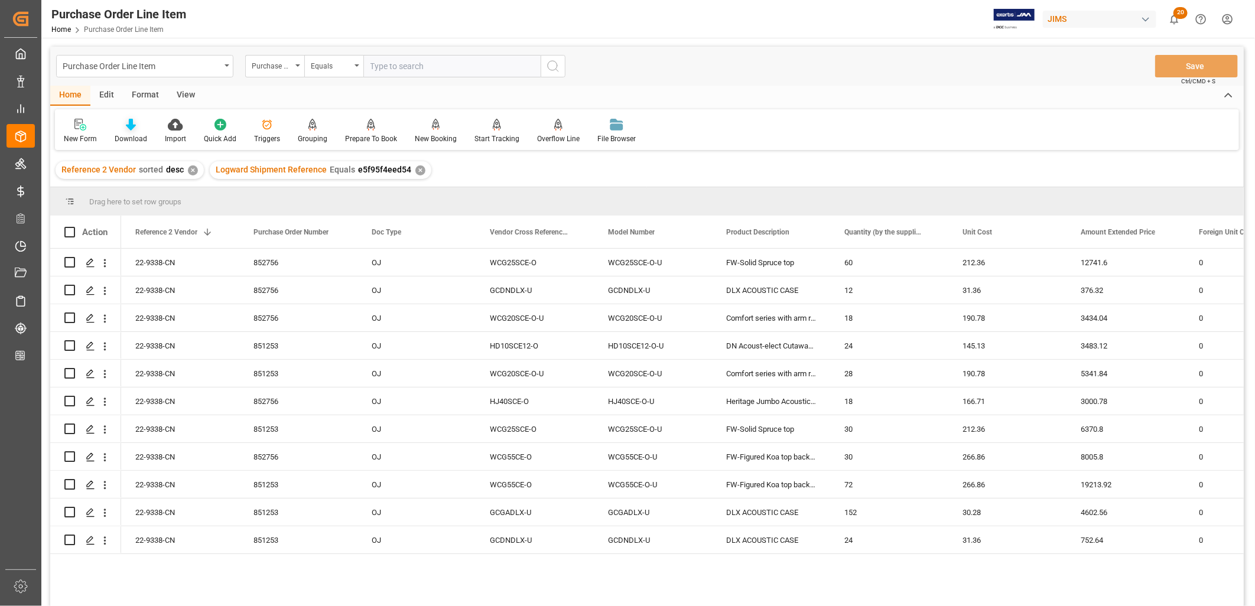
click at [131, 132] on div "Download" at bounding box center [131, 131] width 50 height 26
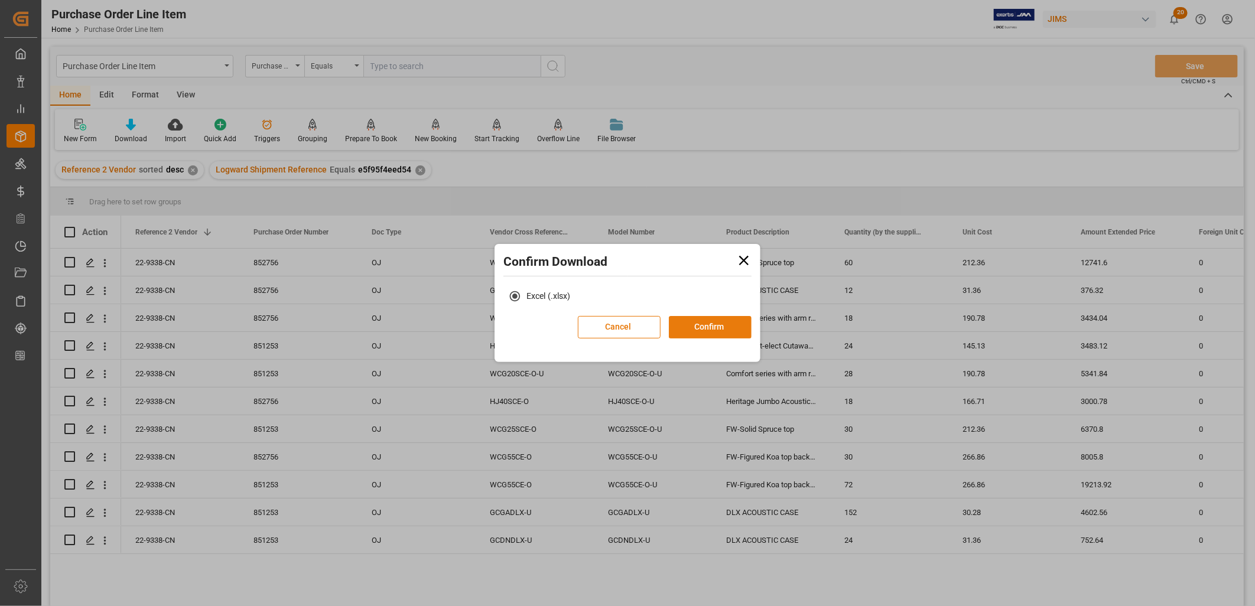
click at [705, 329] on button "Confirm" at bounding box center [710, 327] width 83 height 22
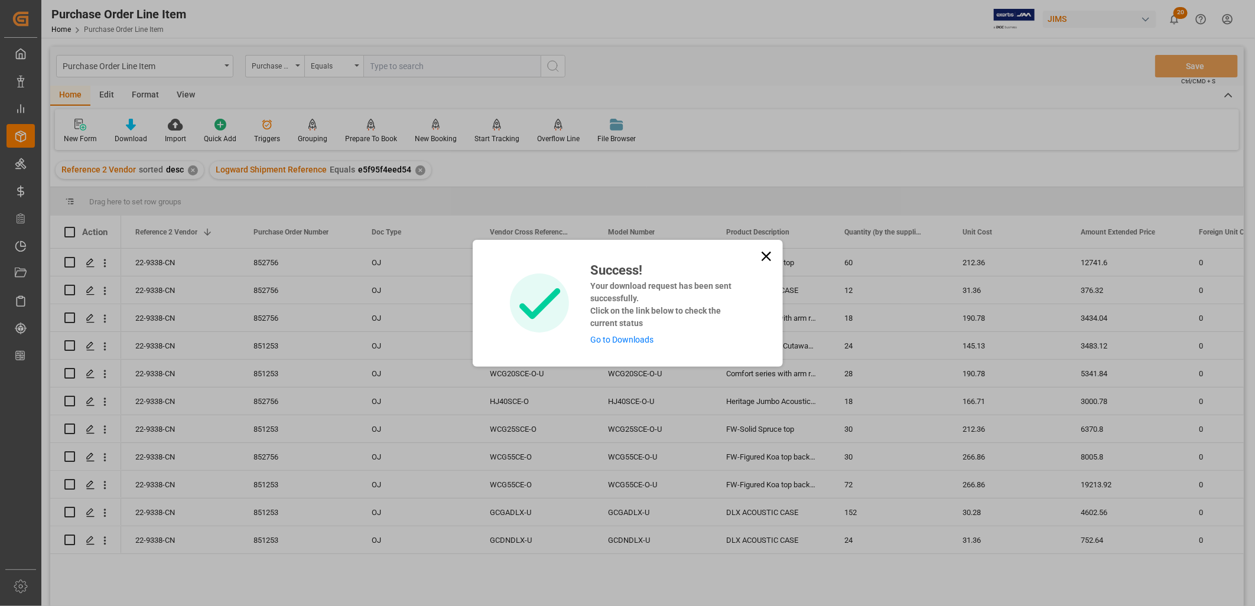
click at [621, 337] on link "Go to Downloads" at bounding box center [621, 339] width 63 height 9
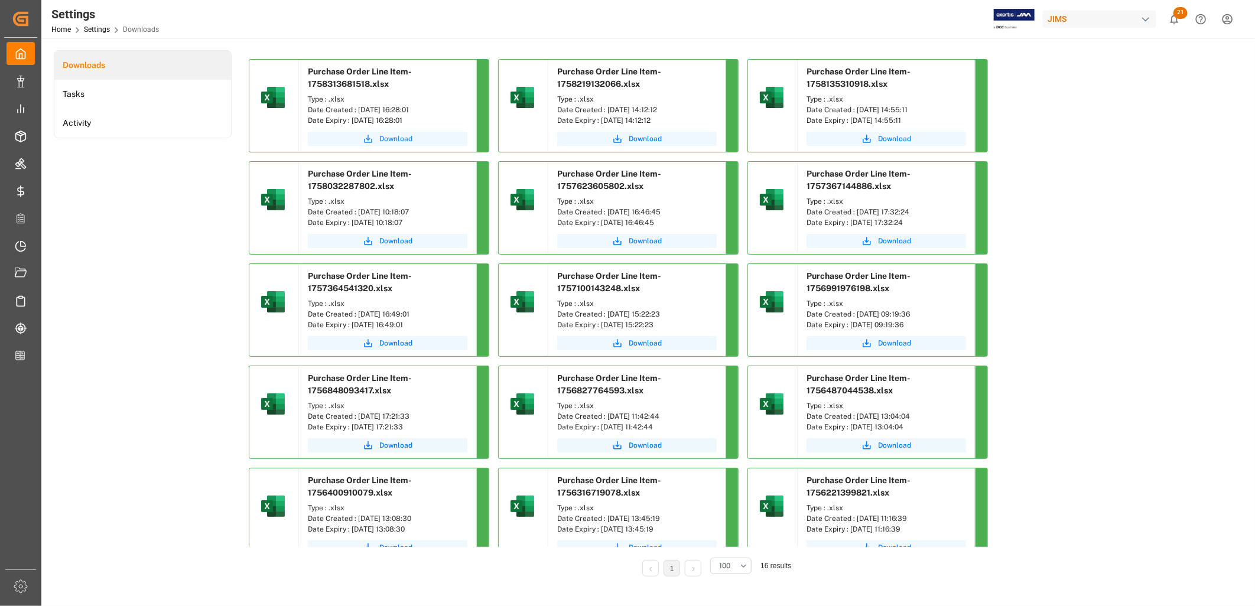
click at [390, 138] on span "Download" at bounding box center [395, 139] width 33 height 11
